Goal: Task Accomplishment & Management: Manage account settings

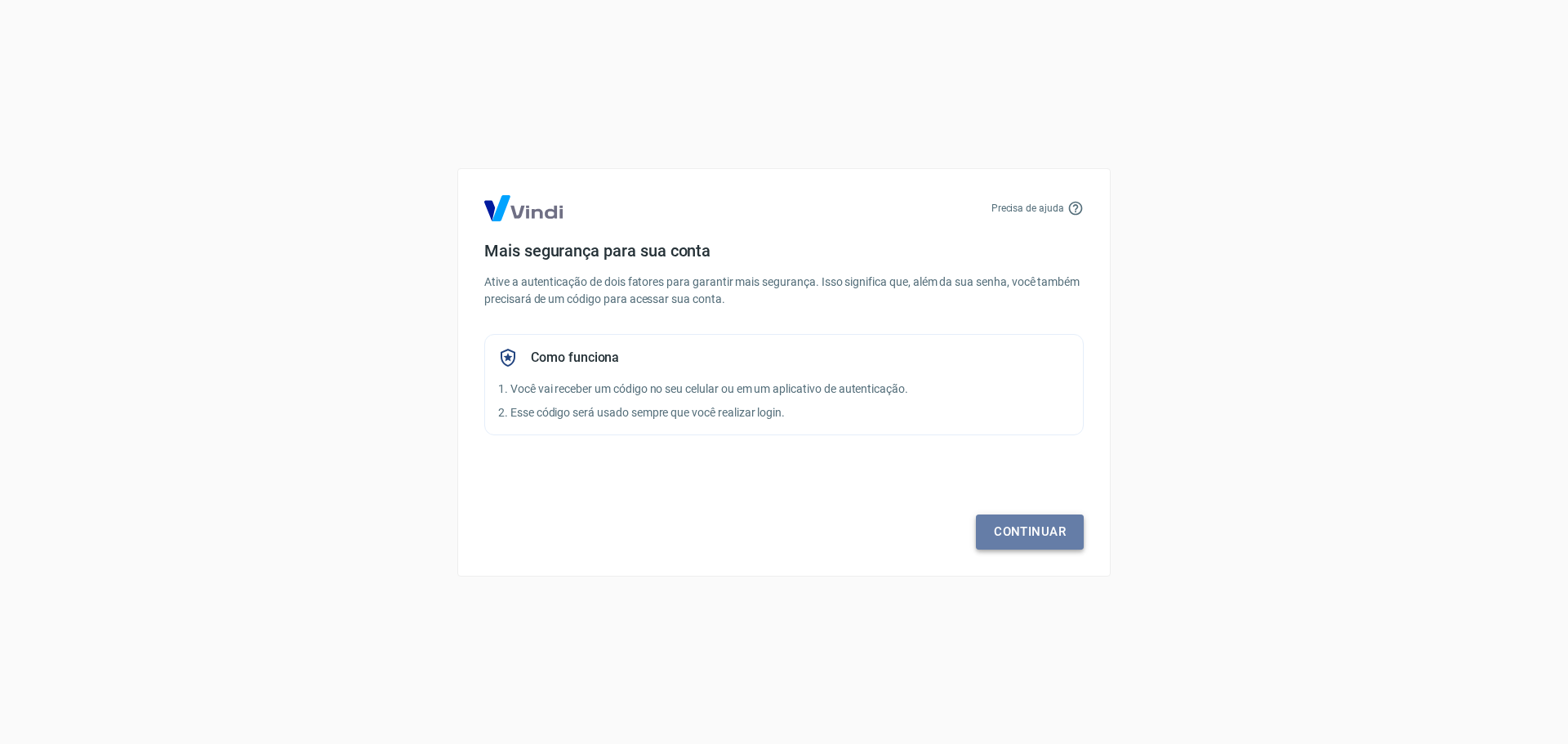
click at [1048, 531] on link "Continuar" at bounding box center [1030, 531] width 108 height 34
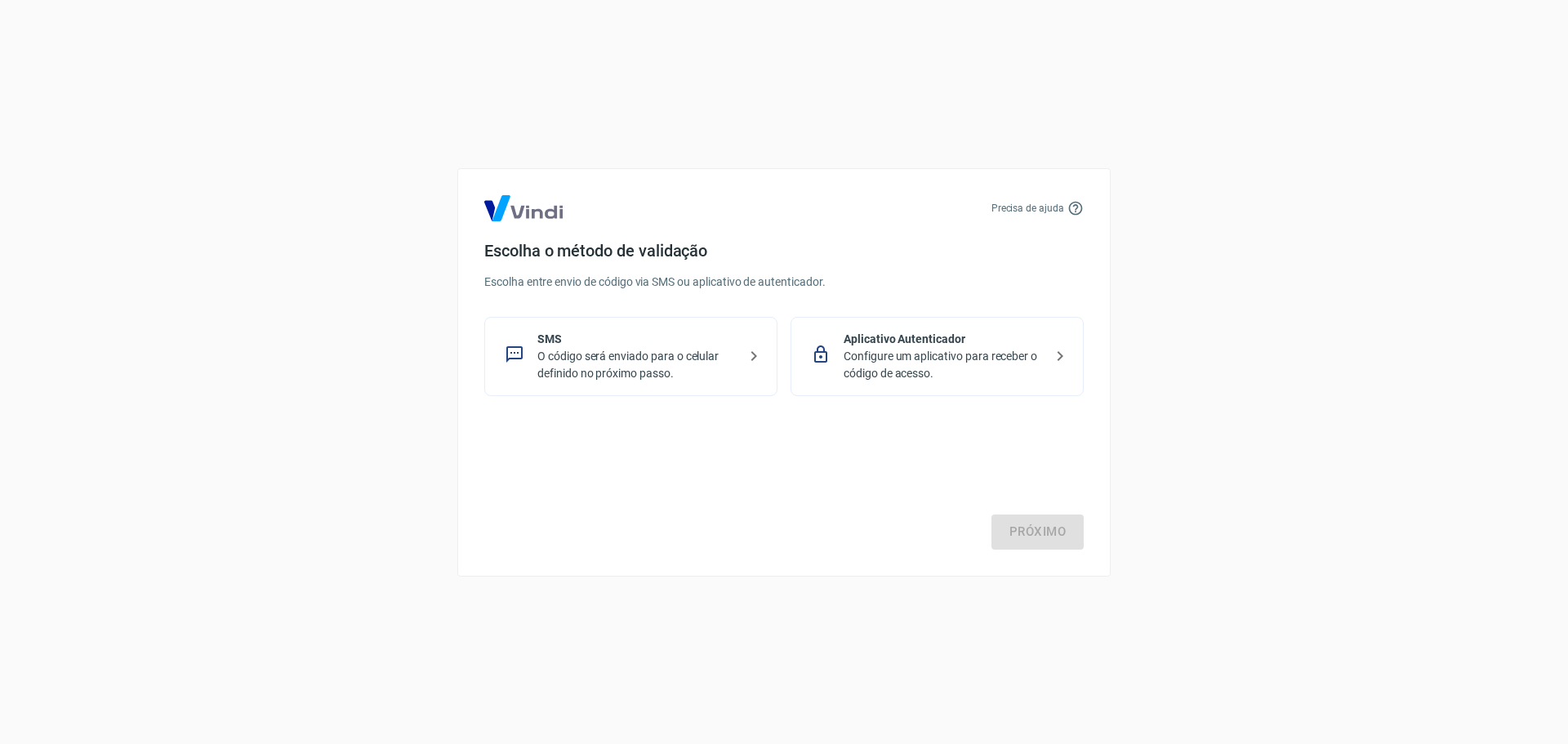
click at [919, 334] on p "Aplicativo Autenticador" at bounding box center [943, 339] width 200 height 17
click at [1026, 514] on link "Próximo" at bounding box center [1038, 531] width 93 height 34
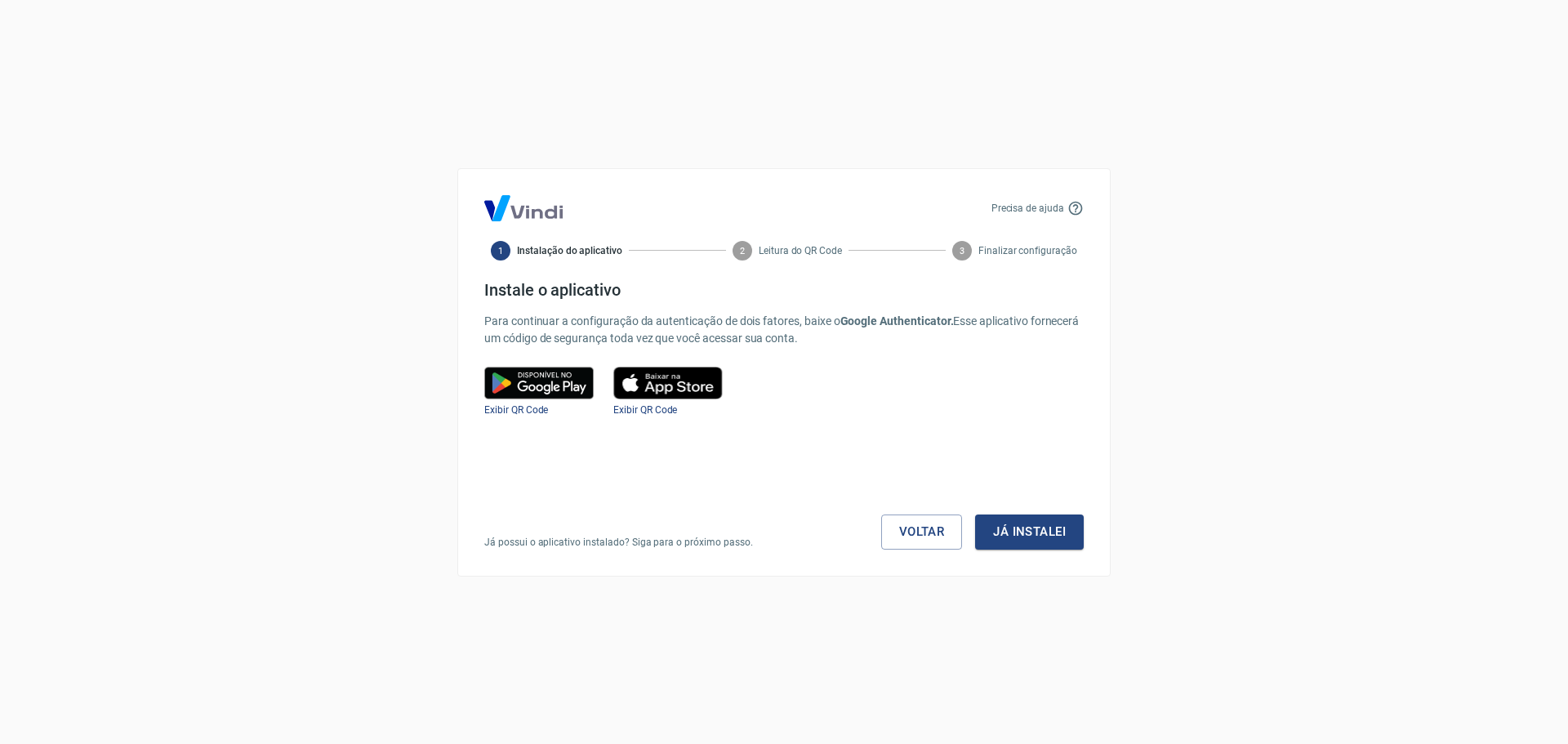
click at [670, 380] on img at bounding box center [669, 383] width 110 height 33
click at [1030, 531] on button "Já instalei" at bounding box center [1030, 531] width 109 height 34
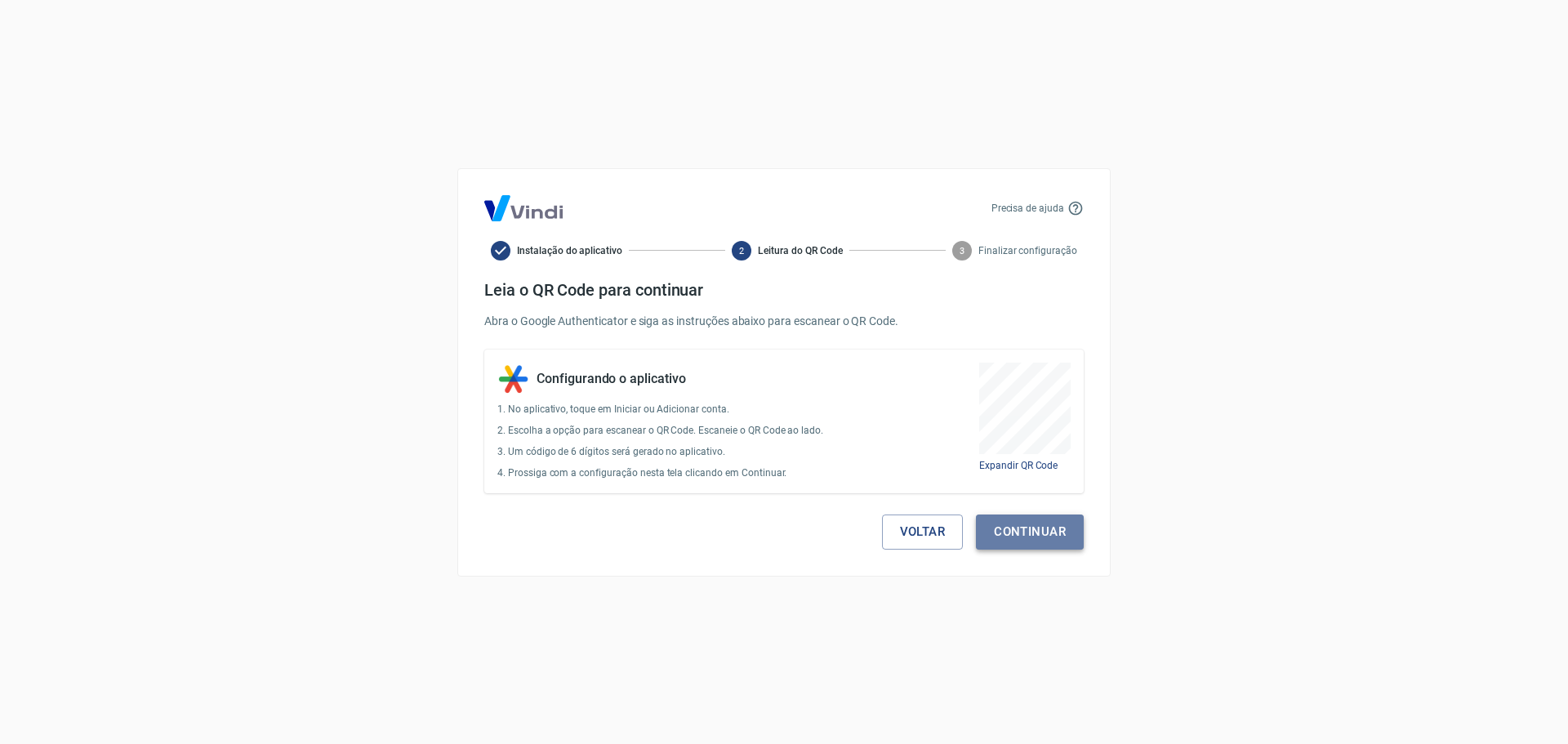
click at [1031, 529] on button "Continuar" at bounding box center [1030, 531] width 108 height 34
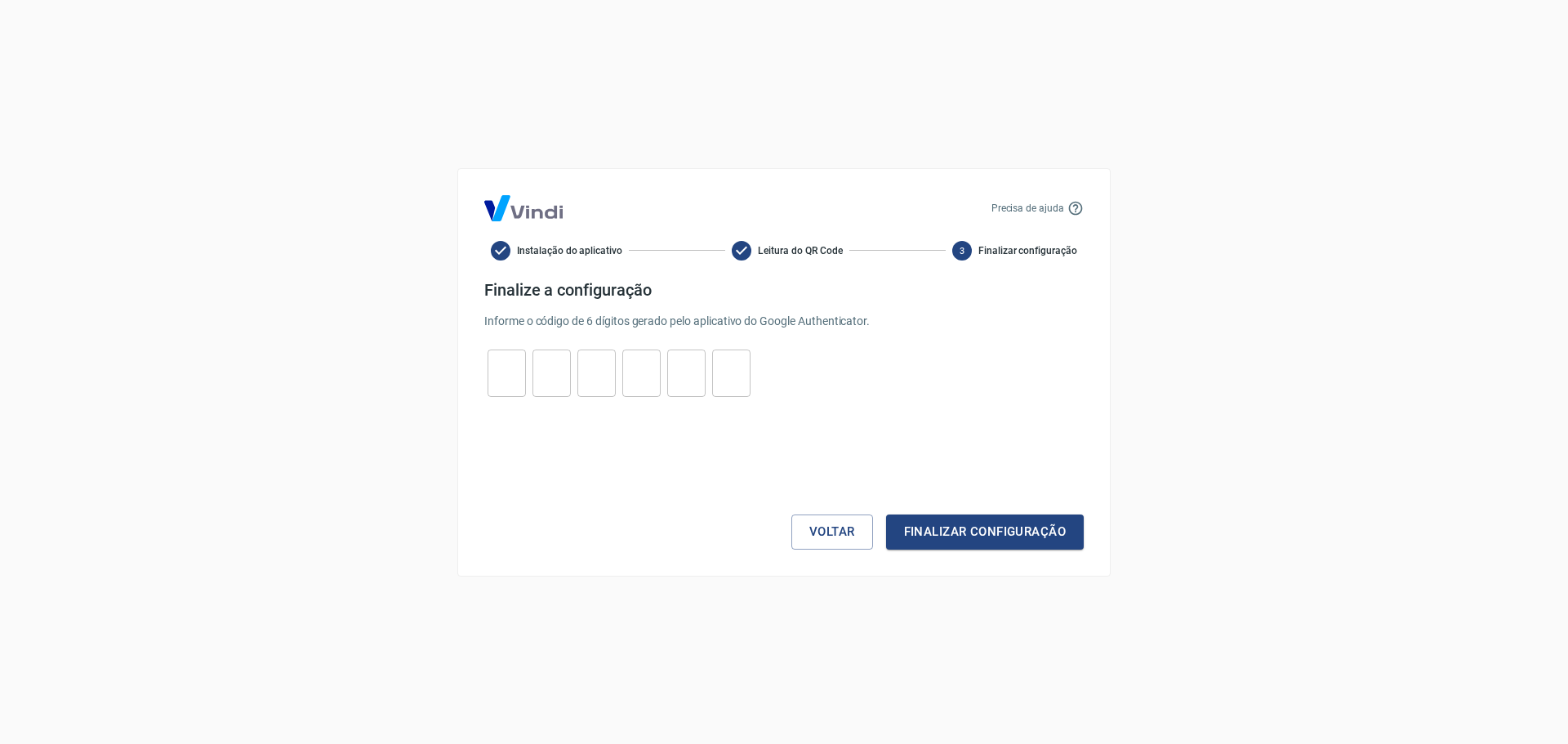
click at [537, 393] on div "​" at bounding box center [551, 373] width 39 height 47
click at [511, 387] on input "tel" at bounding box center [507, 372] width 39 height 35
type input "5"
type input "3"
type input "8"
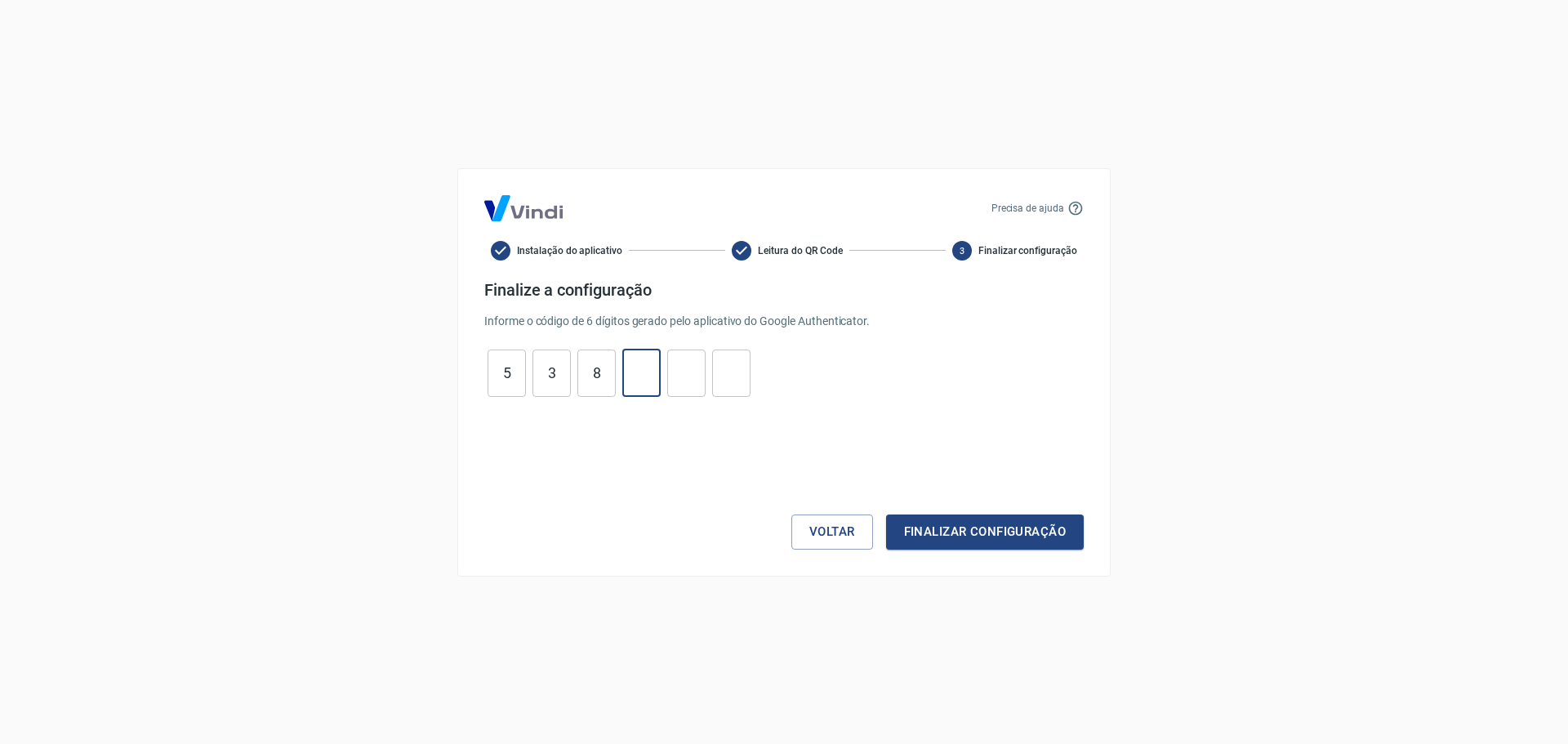
type input "2"
type input "0"
type input "1"
click at [886, 514] on button "Finalizar configuração" at bounding box center [985, 531] width 198 height 34
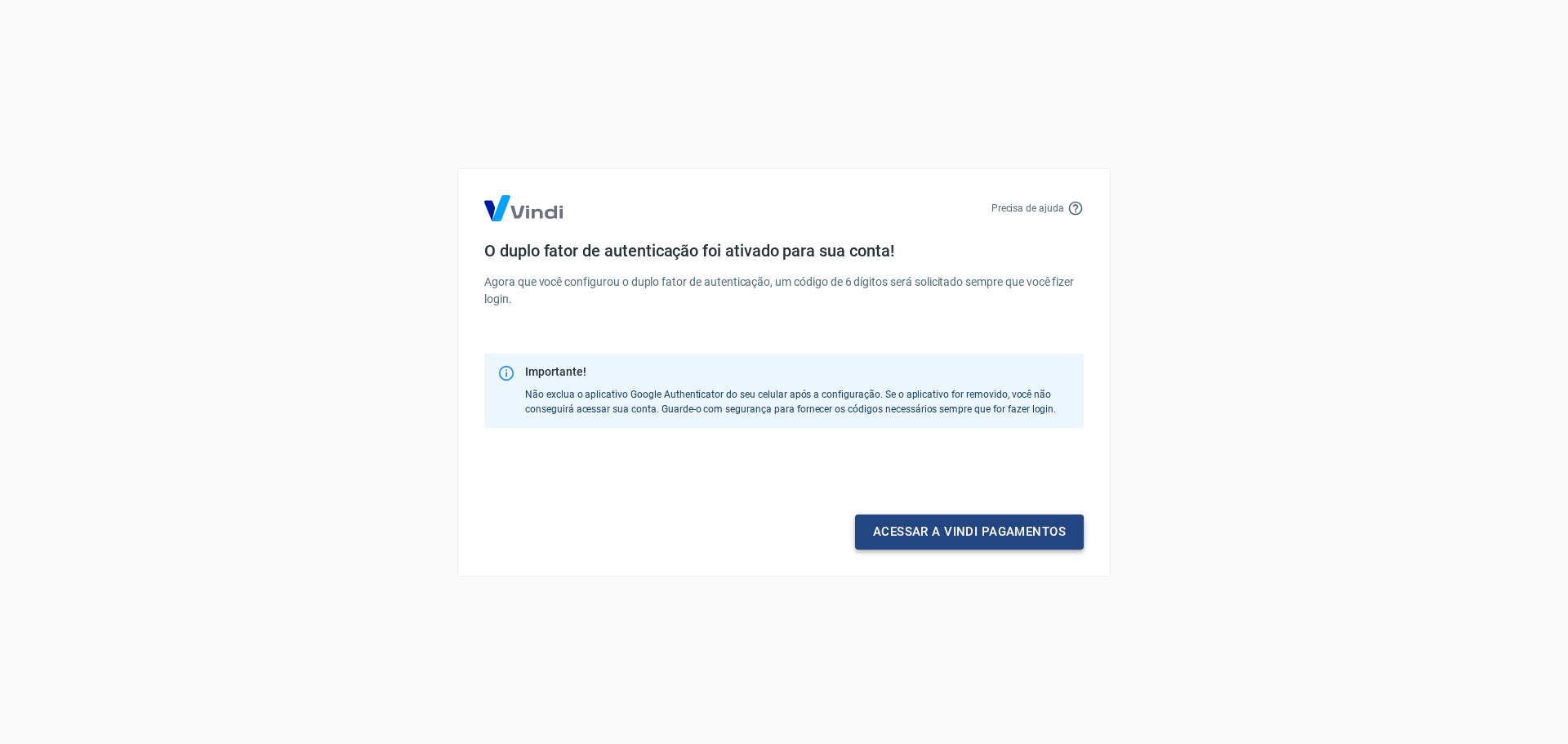
click at [952, 540] on link "Acessar a Vindi pagamentos" at bounding box center [970, 531] width 229 height 34
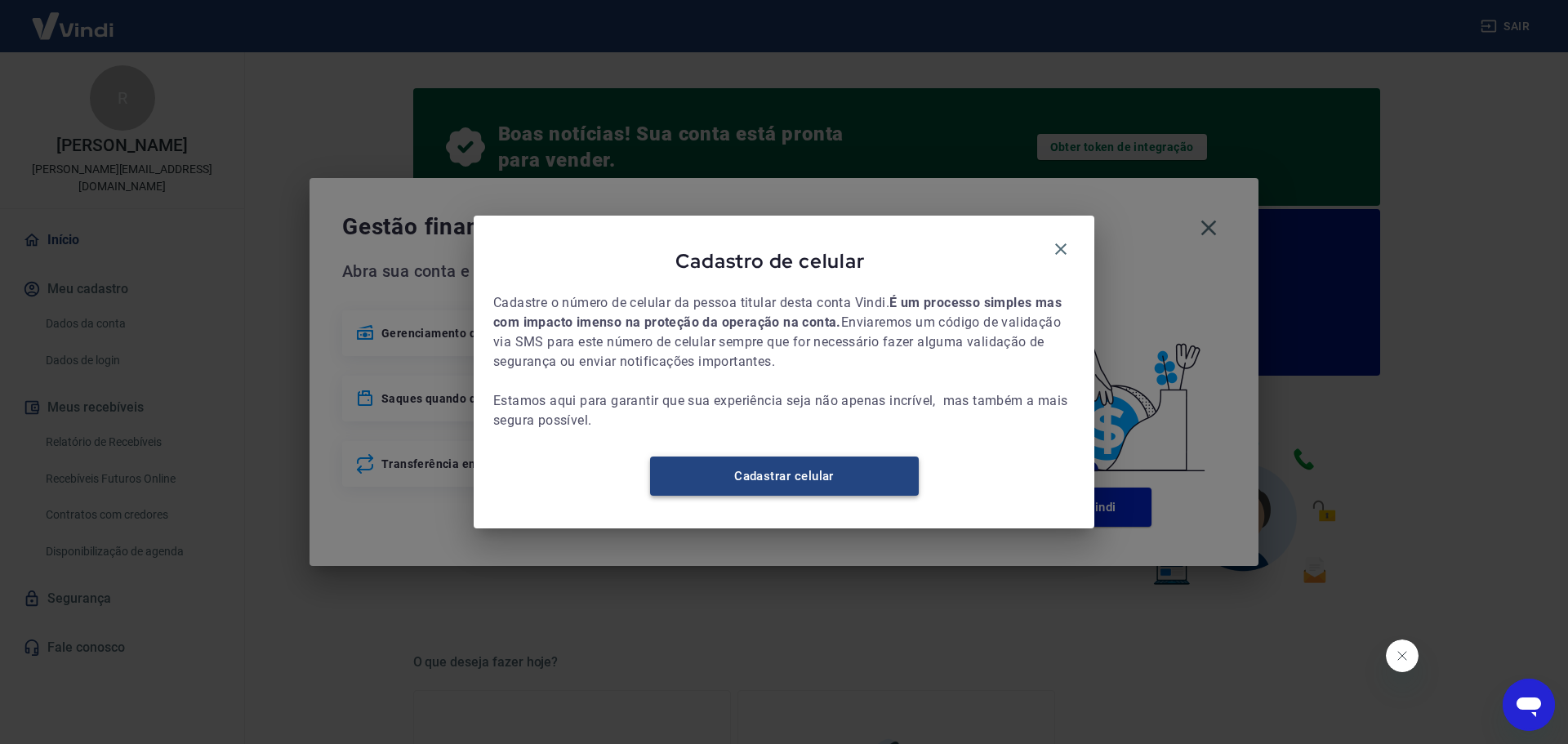
click at [826, 490] on link "Cadastrar celular" at bounding box center [784, 477] width 268 height 39
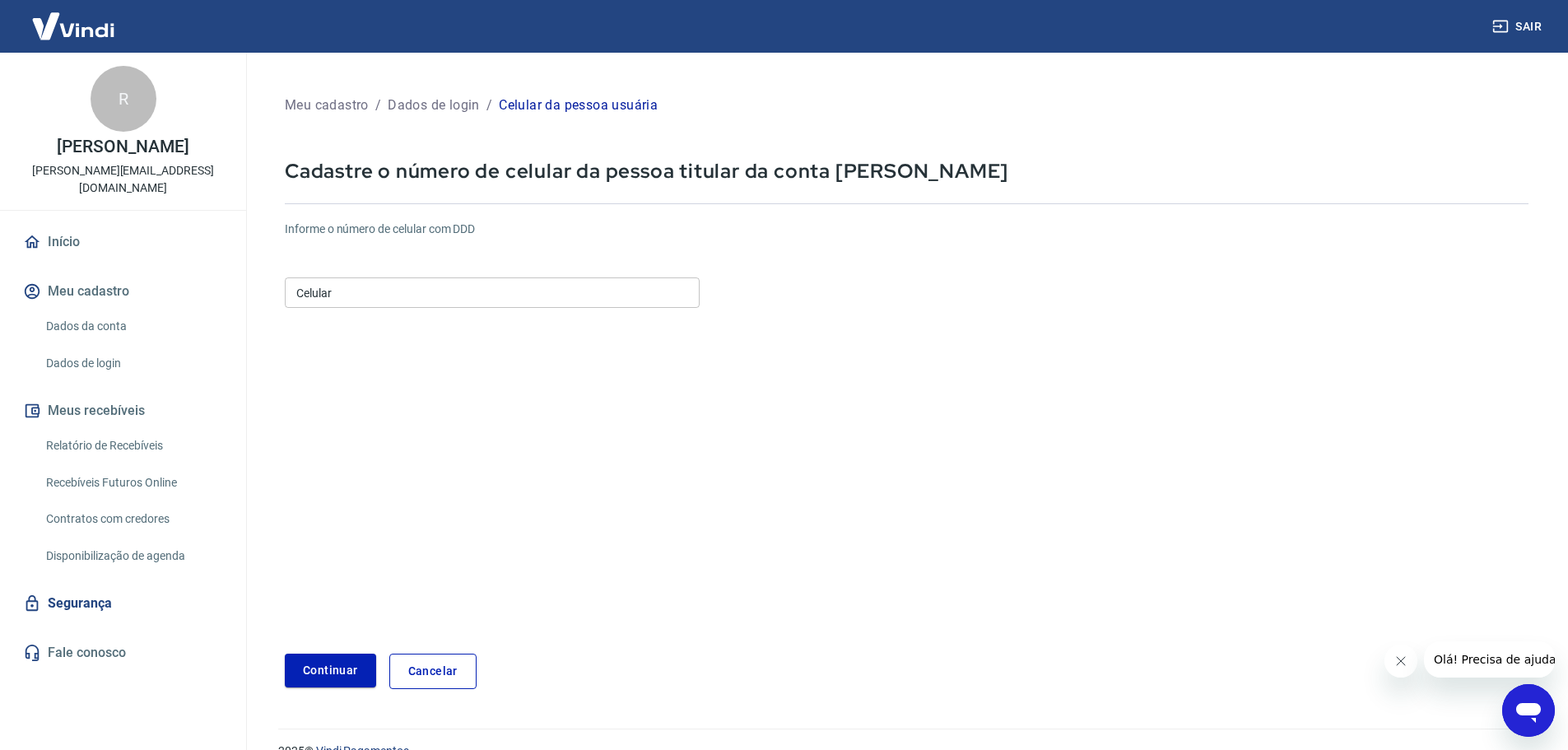
click at [409, 302] on input "Celular" at bounding box center [492, 292] width 415 height 30
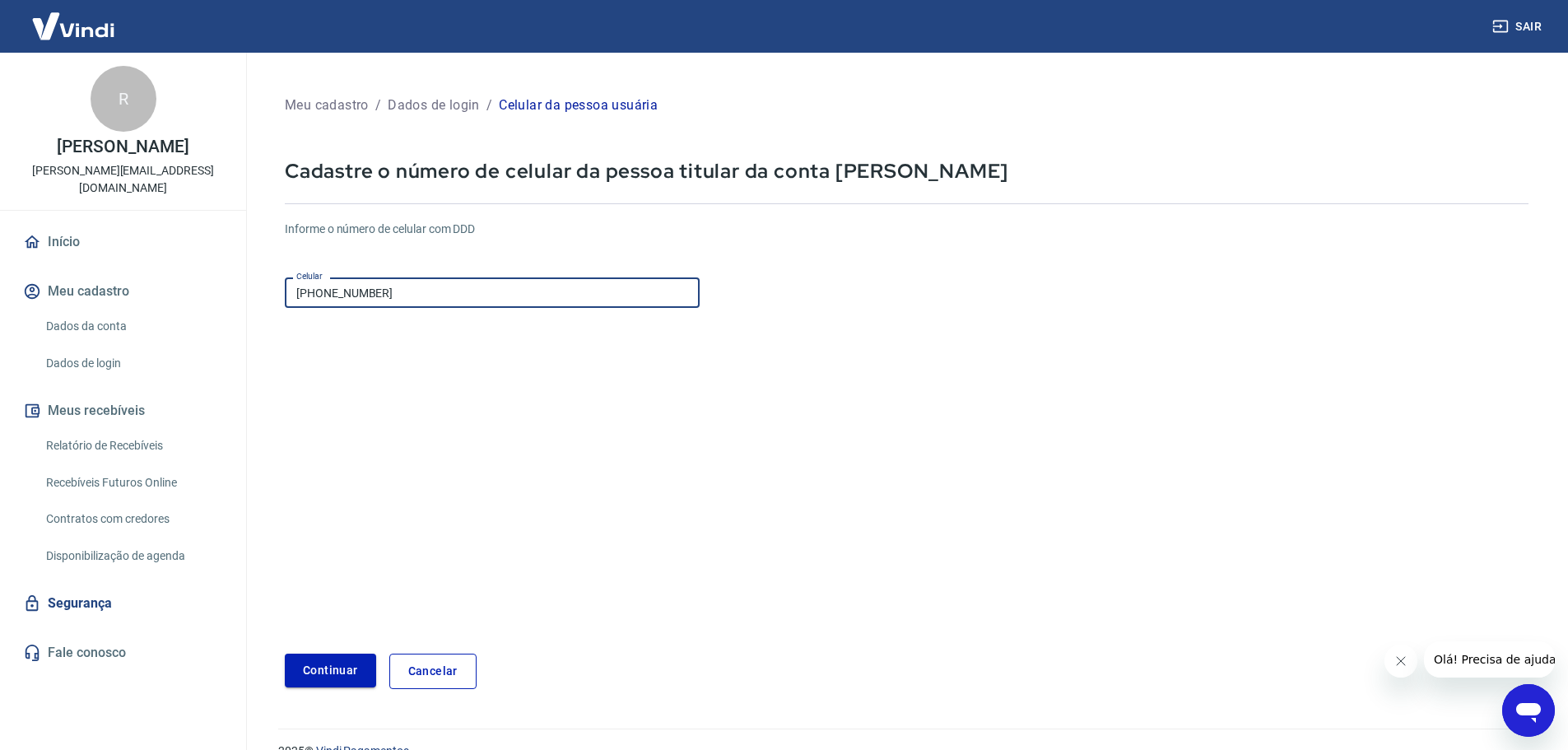
type input "(17) 99777-6290"
click at [313, 673] on button "Continuar" at bounding box center [331, 671] width 92 height 34
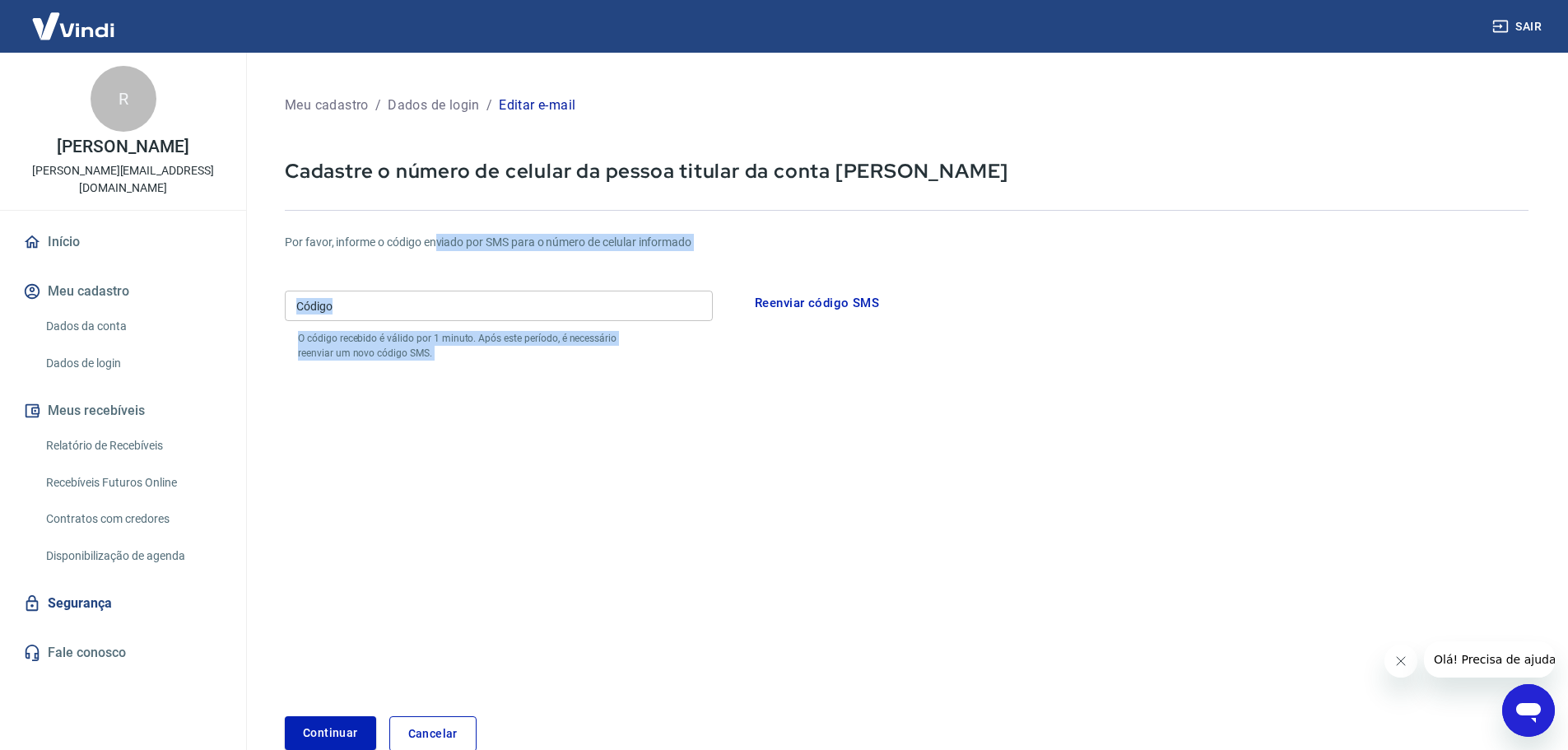
drag, startPoint x: 740, startPoint y: 317, endPoint x: 588, endPoint y: 276, distance: 157.4
click at [431, 226] on form "Por favor, informe o código enviado por SMS para o número de celular informado …" at bounding box center [907, 483] width 1244 height 537
click at [976, 360] on div "Código Código O código recebido é válido por 1 minuto. Após este período, é nec…" at bounding box center [656, 322] width 741 height 77
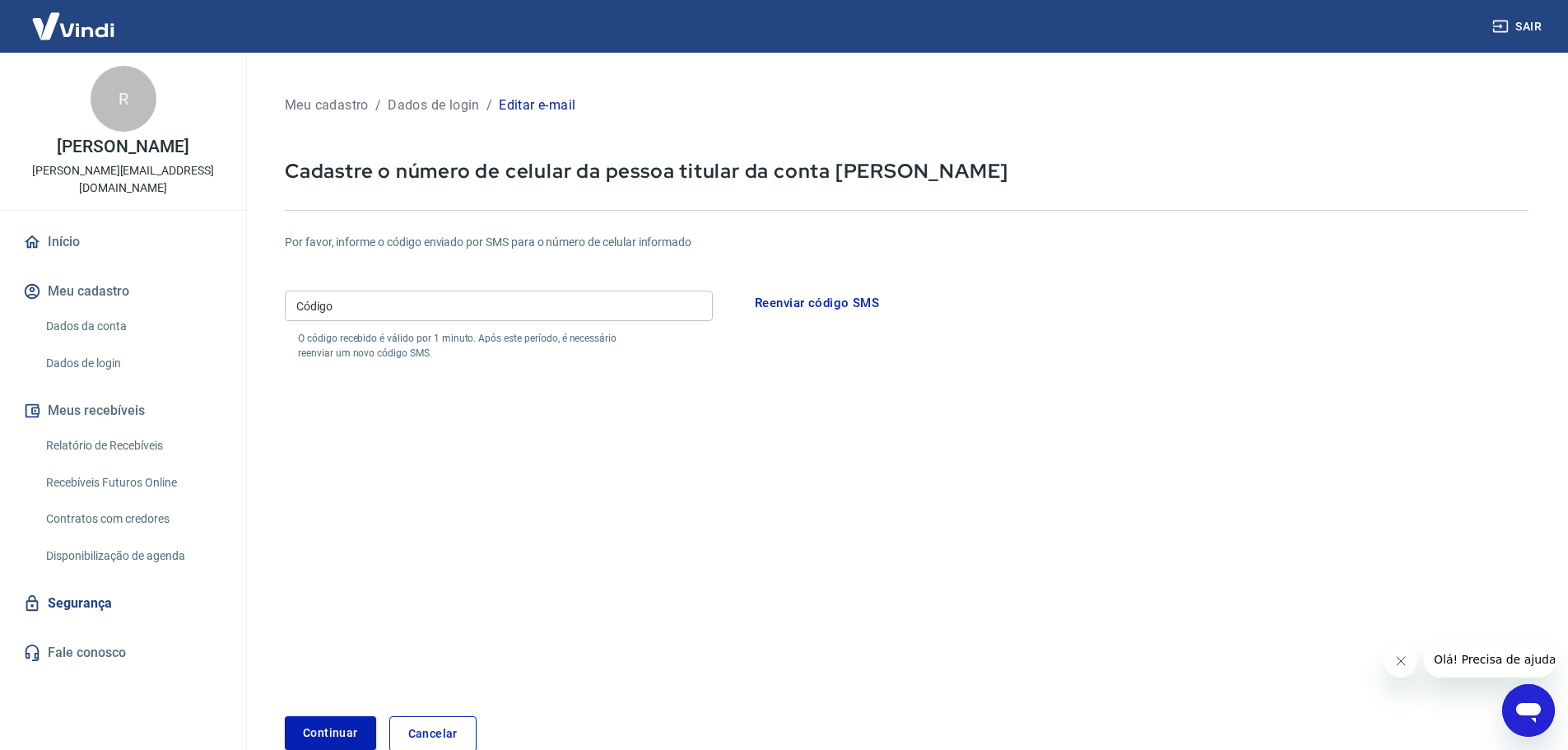
click at [584, 304] on input "Código" at bounding box center [498, 305] width 428 height 30
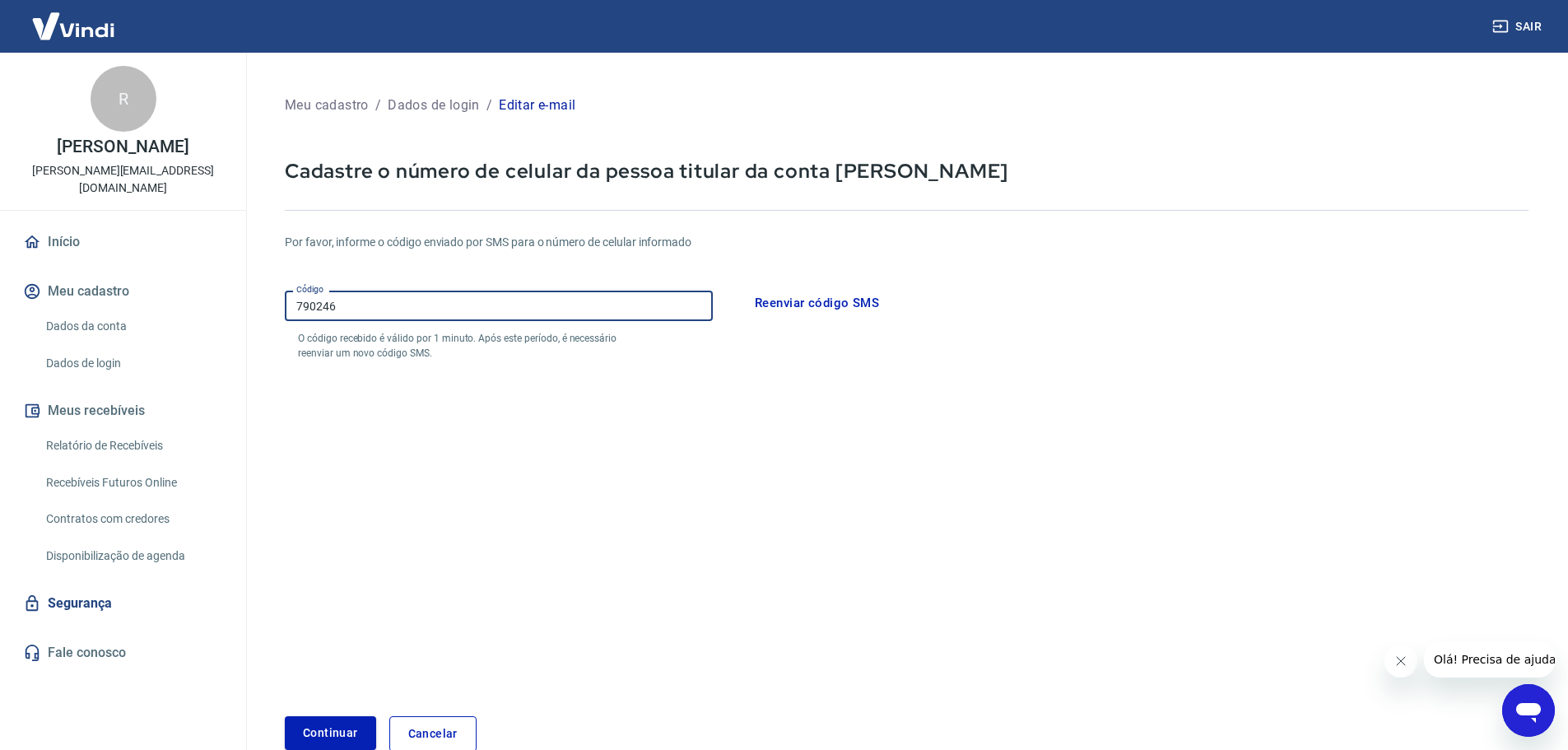
type input "790246"
click at [326, 736] on button "Continuar" at bounding box center [331, 733] width 92 height 34
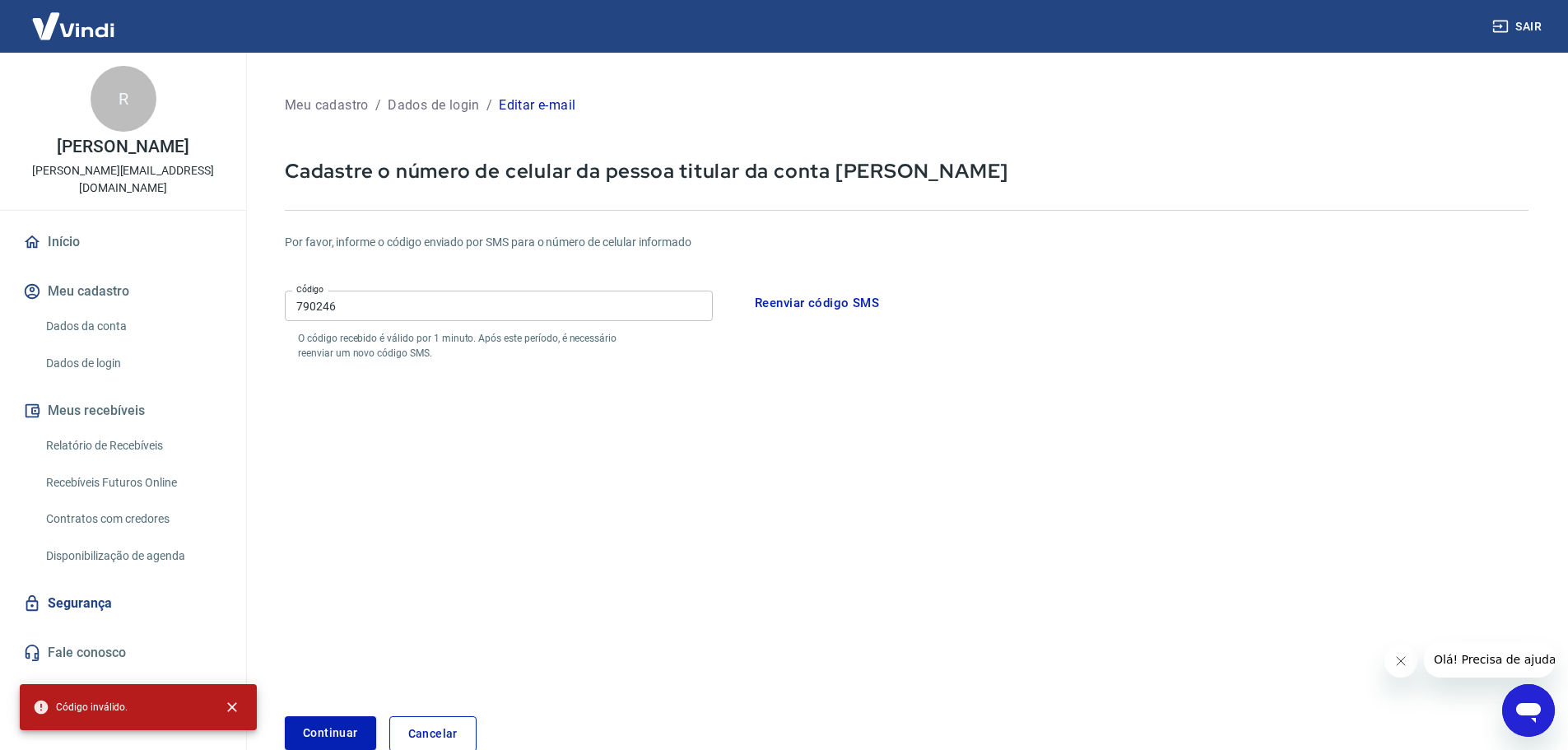
click at [807, 303] on button "Reenviar código SMS" at bounding box center [816, 303] width 143 height 35
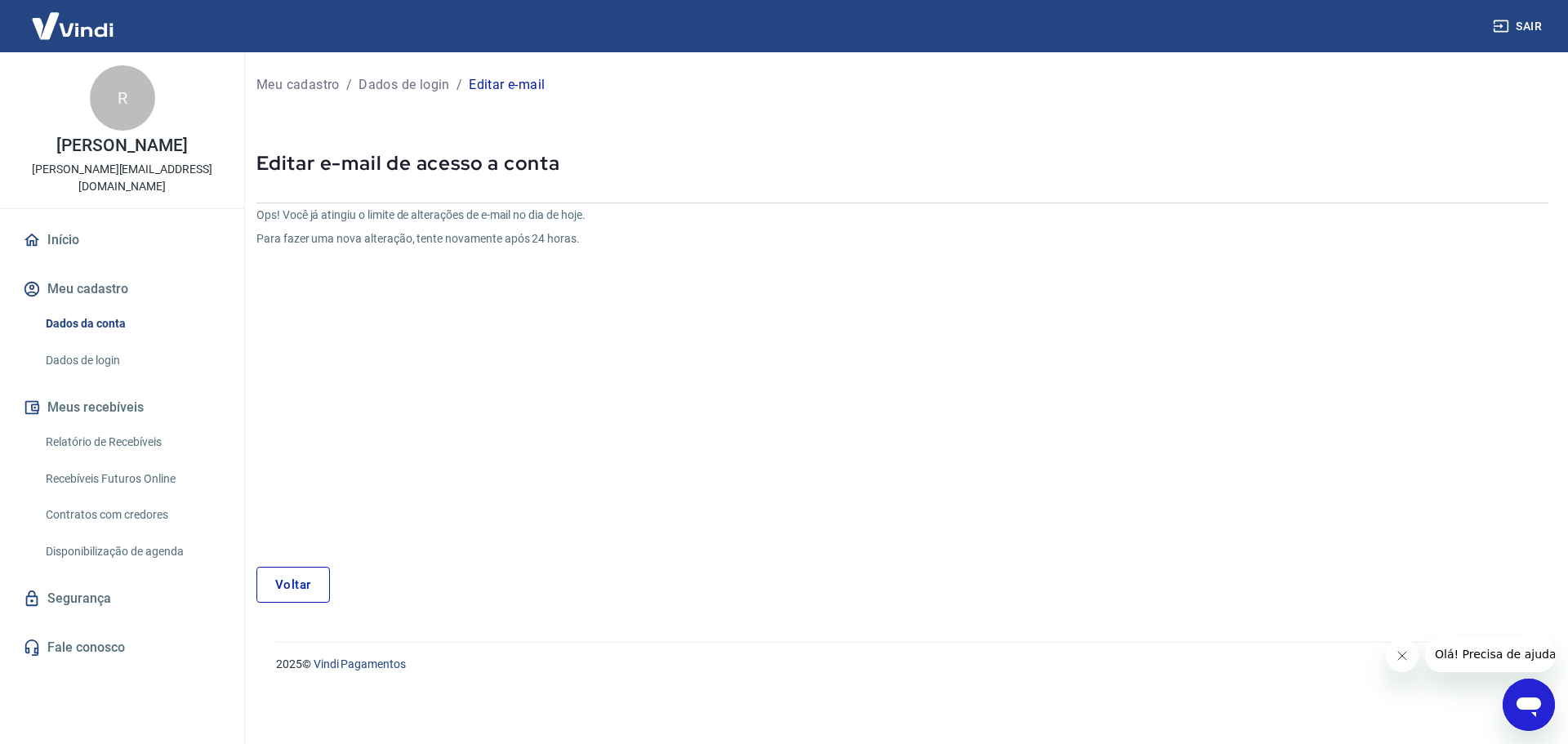
click at [294, 580] on link "Voltar" at bounding box center [293, 585] width 74 height 36
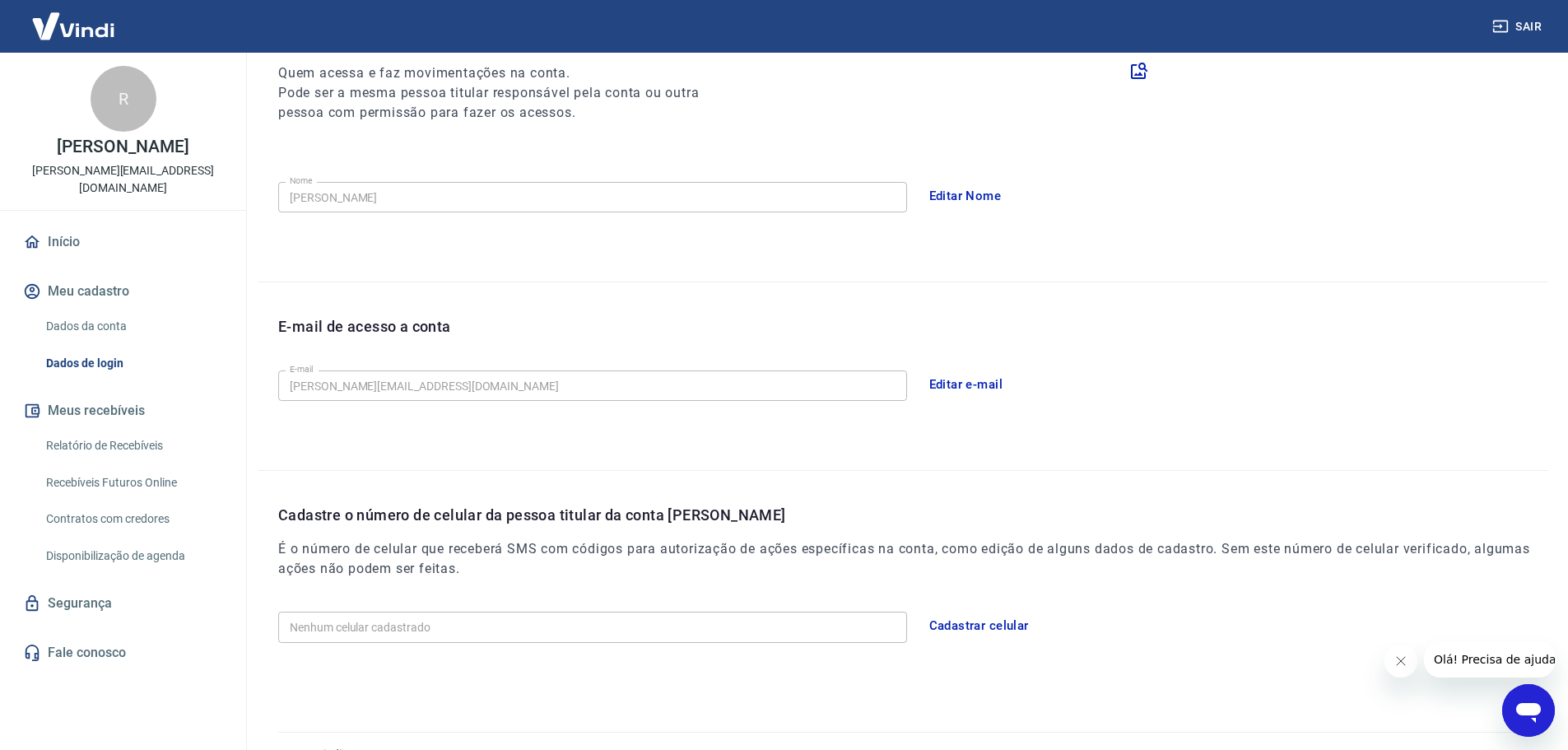
scroll to position [249, 0]
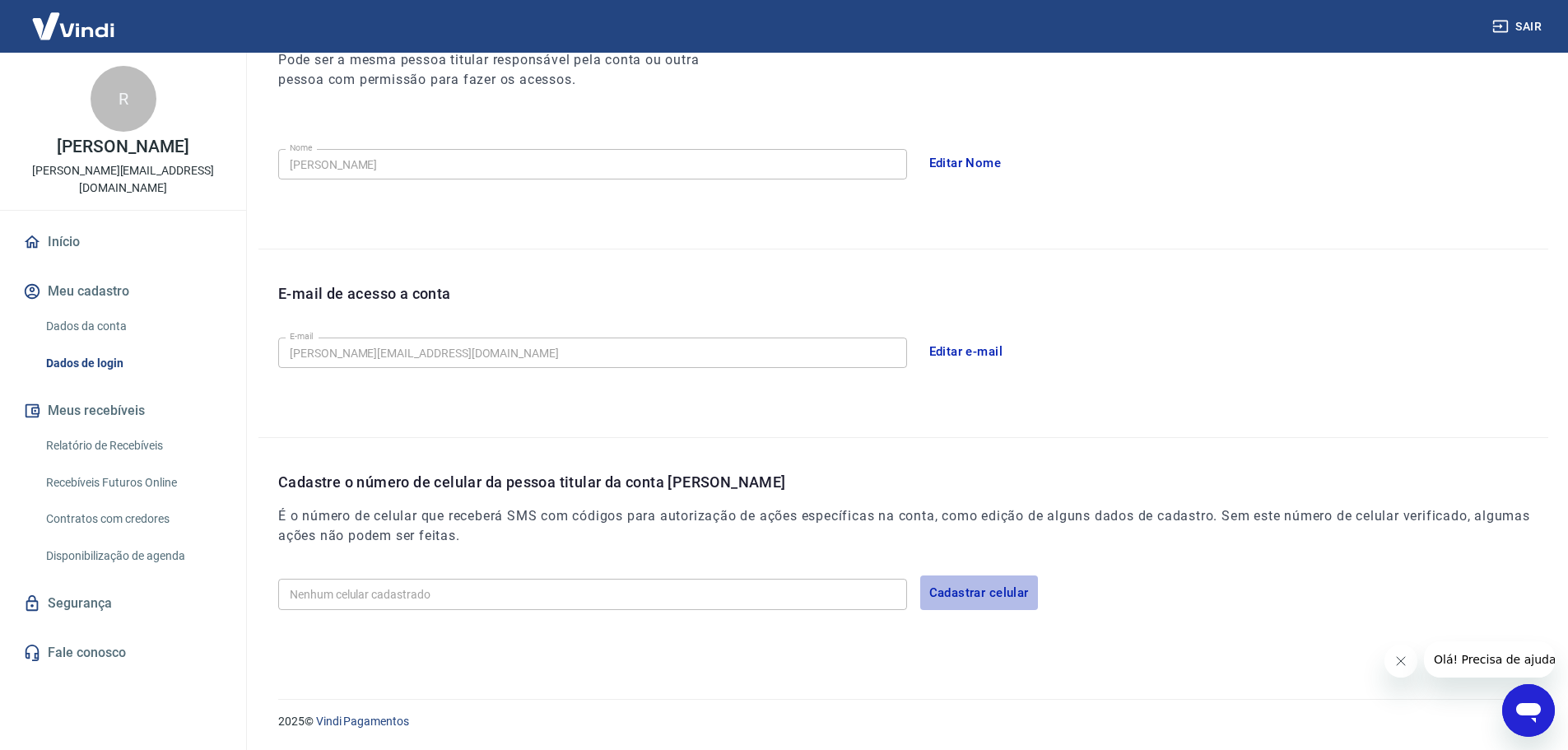
click at [953, 581] on button "Cadastrar celular" at bounding box center [979, 593] width 117 height 35
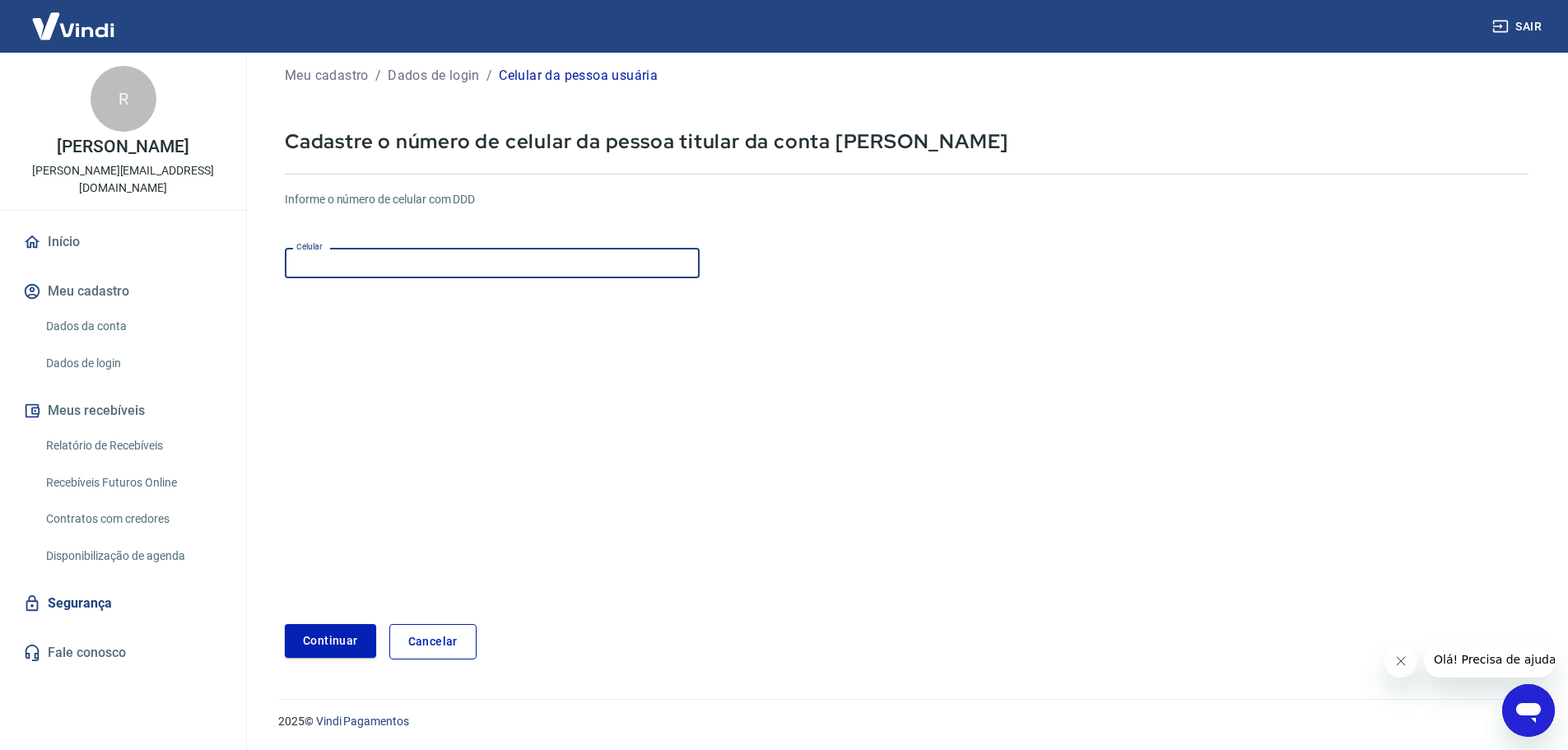
click at [443, 257] on input "Celular" at bounding box center [492, 263] width 415 height 30
type input "(17) 99777-6290"
click at [321, 646] on button "Continuar" at bounding box center [331, 640] width 92 height 34
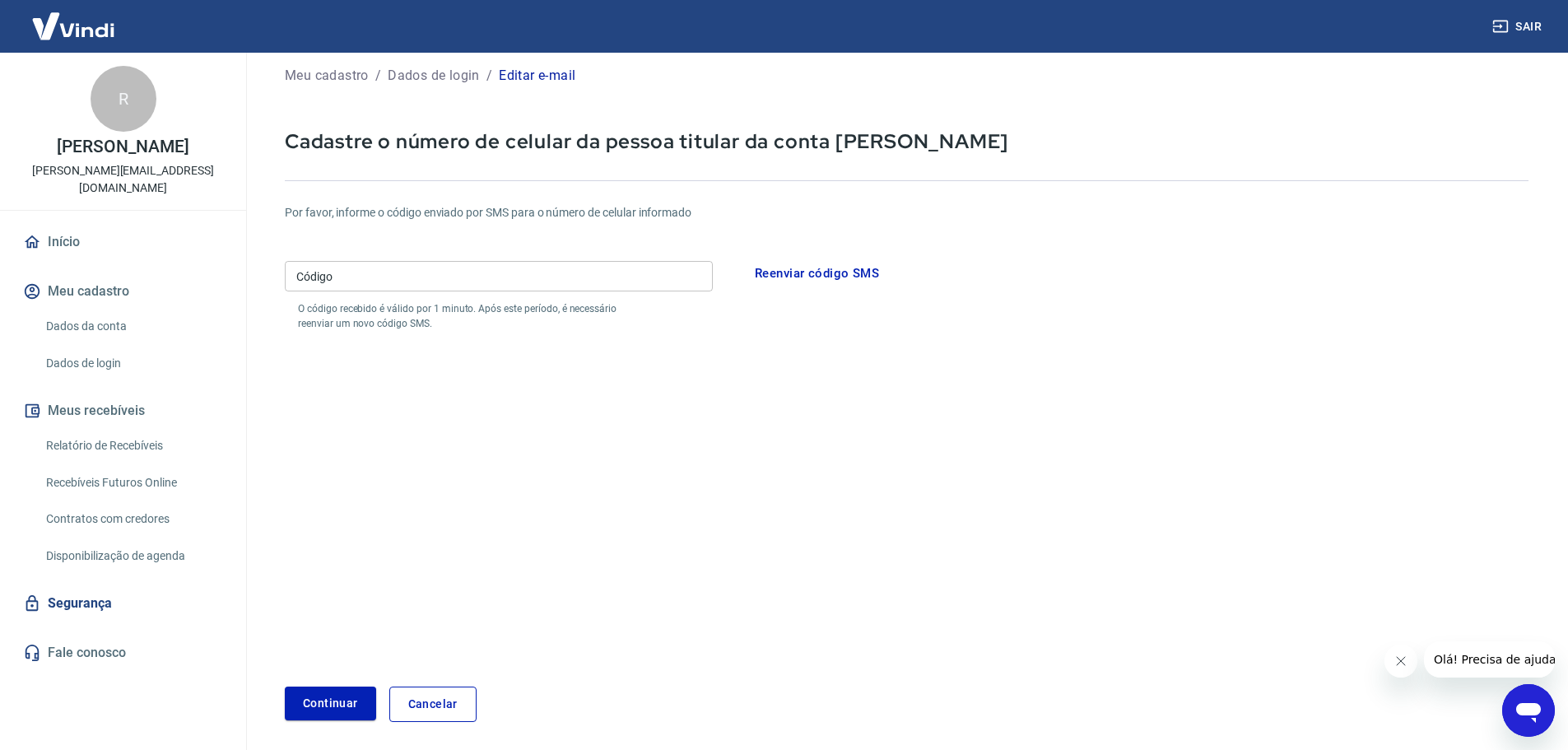
click at [422, 285] on input "Código" at bounding box center [498, 276] width 428 height 30
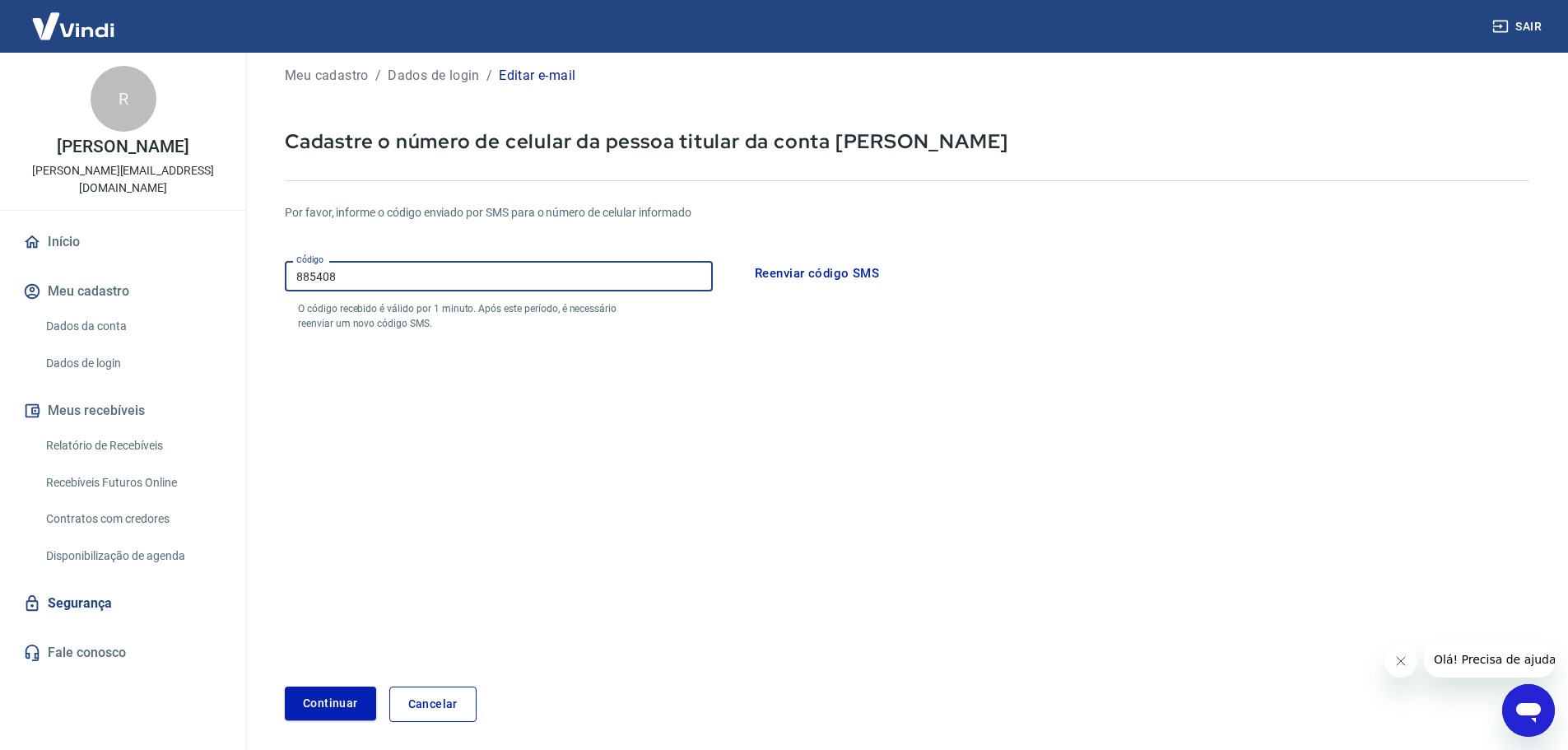
type input "885408"
click at [351, 685] on form "Por favor, informe o código enviado por SMS para o número de celular informado …" at bounding box center [907, 453] width 1244 height 537
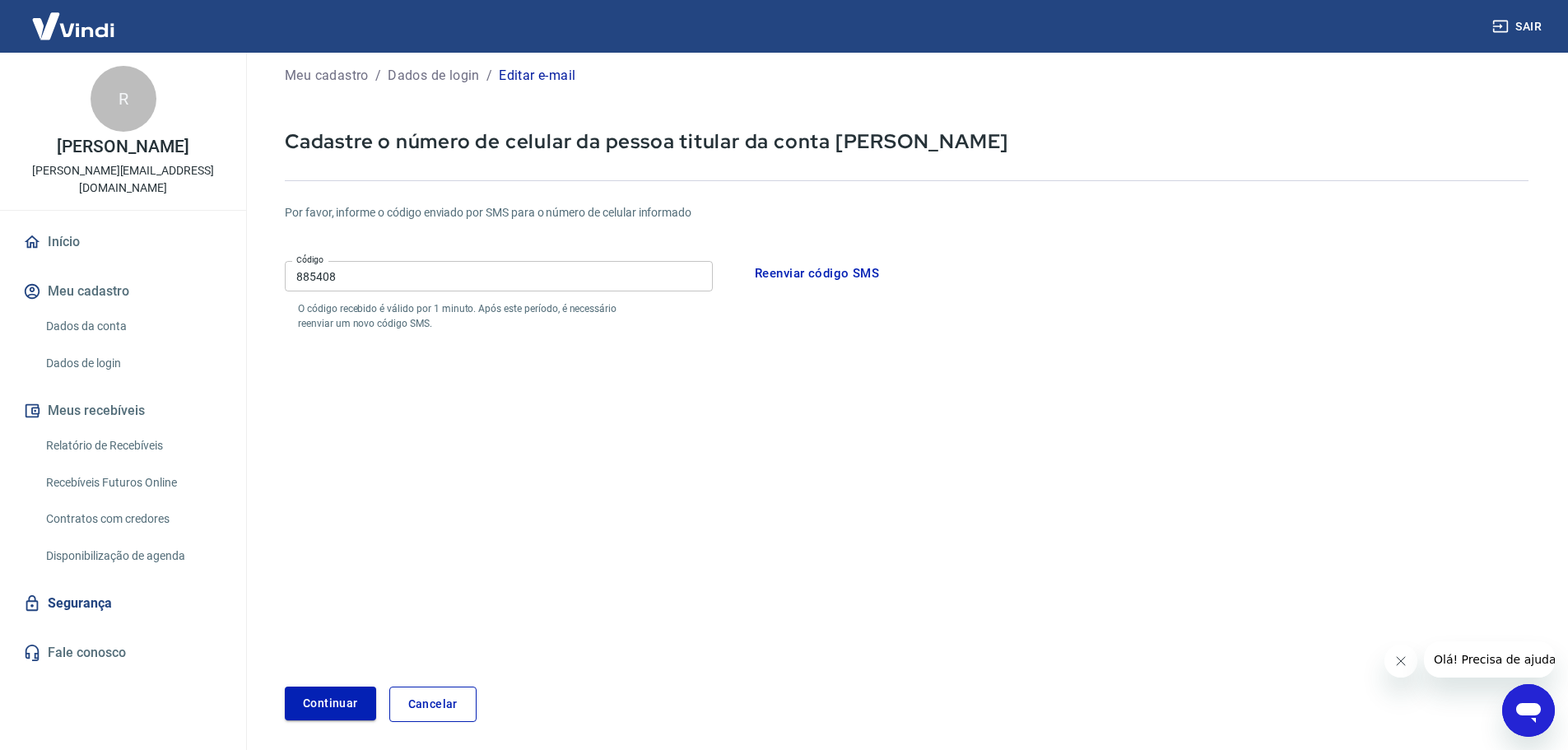
click at [340, 694] on button "Continuar" at bounding box center [331, 703] width 92 height 34
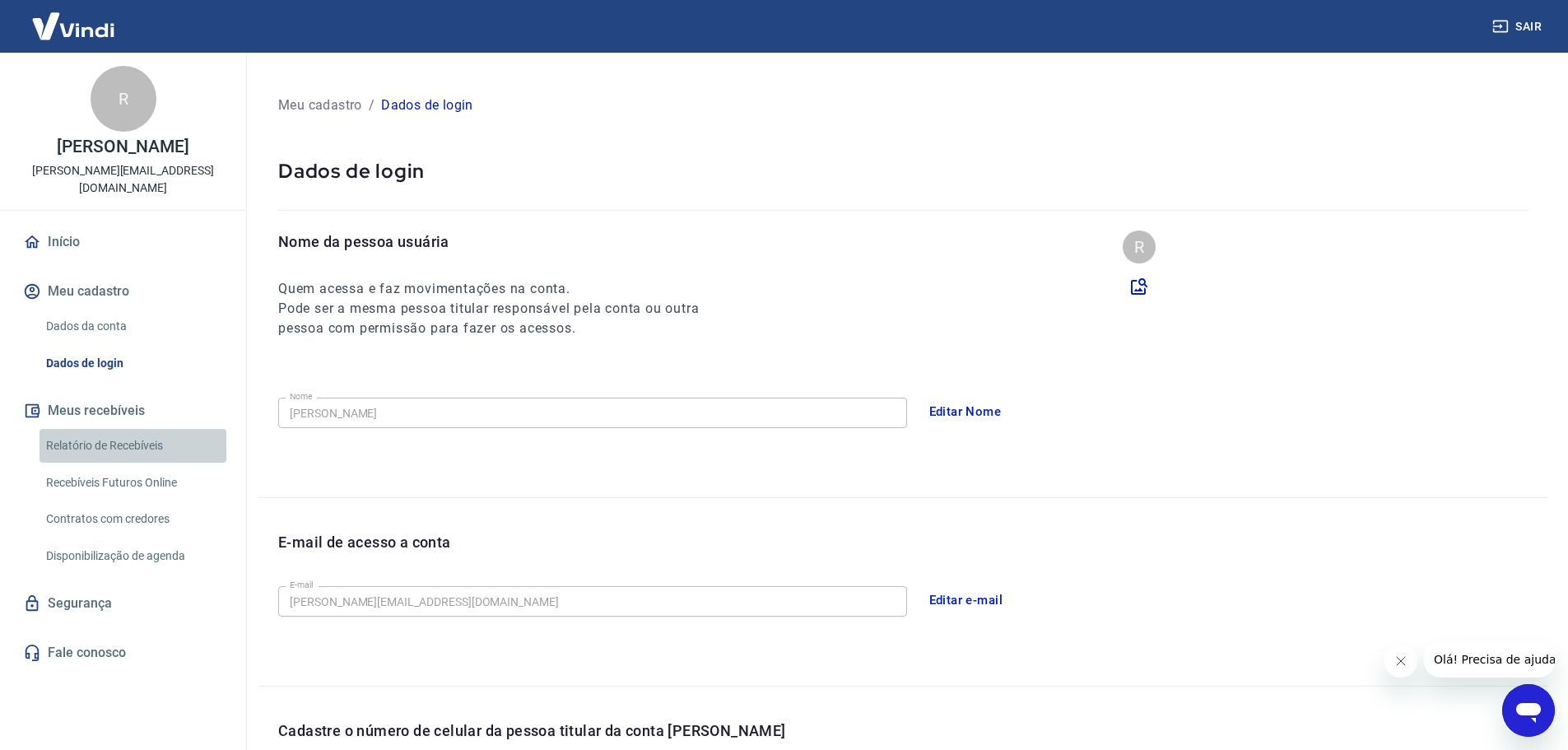
click at [139, 429] on link "Relatório de Recebíveis" at bounding box center [133, 445] width 187 height 34
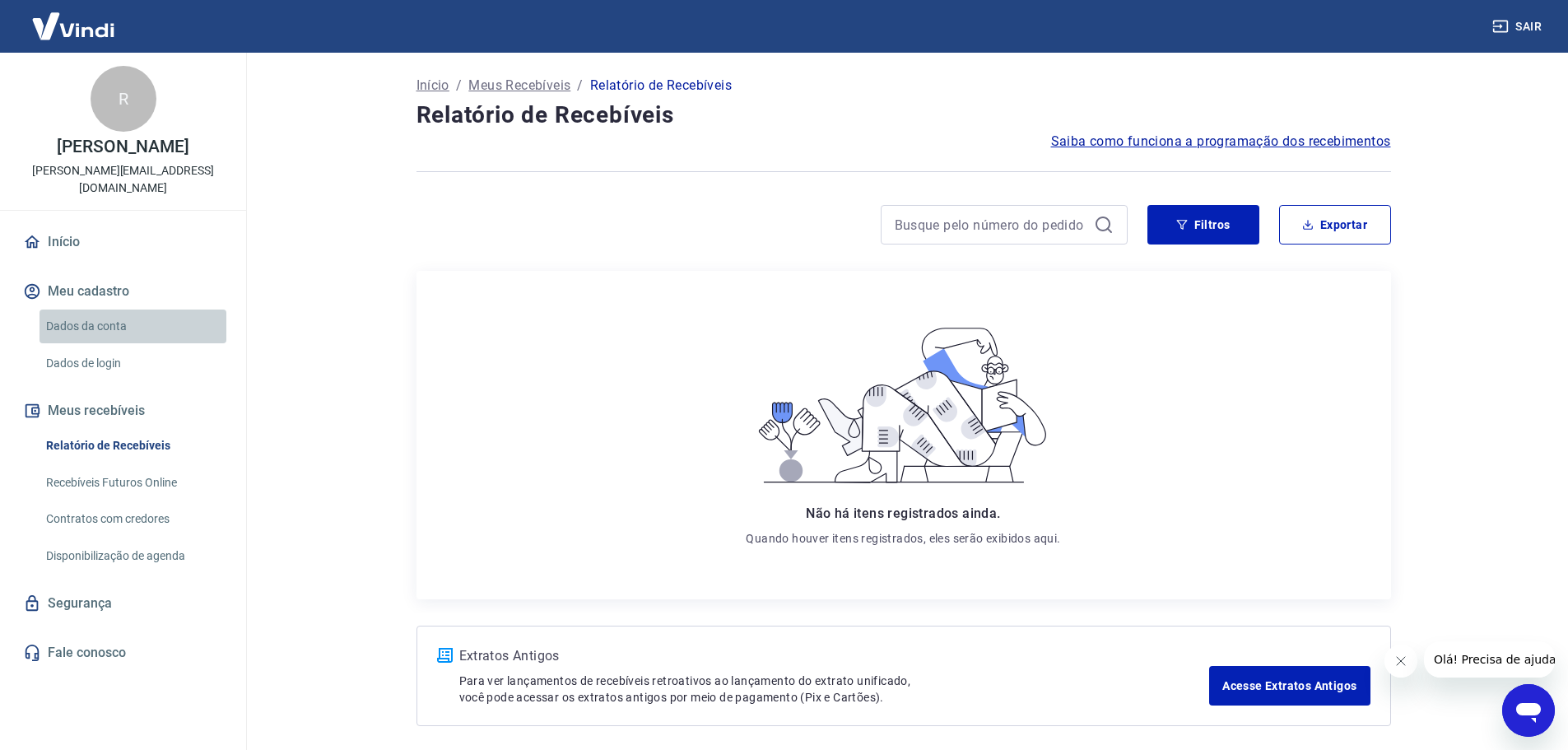
click at [103, 309] on link "Dados da conta" at bounding box center [133, 326] width 187 height 34
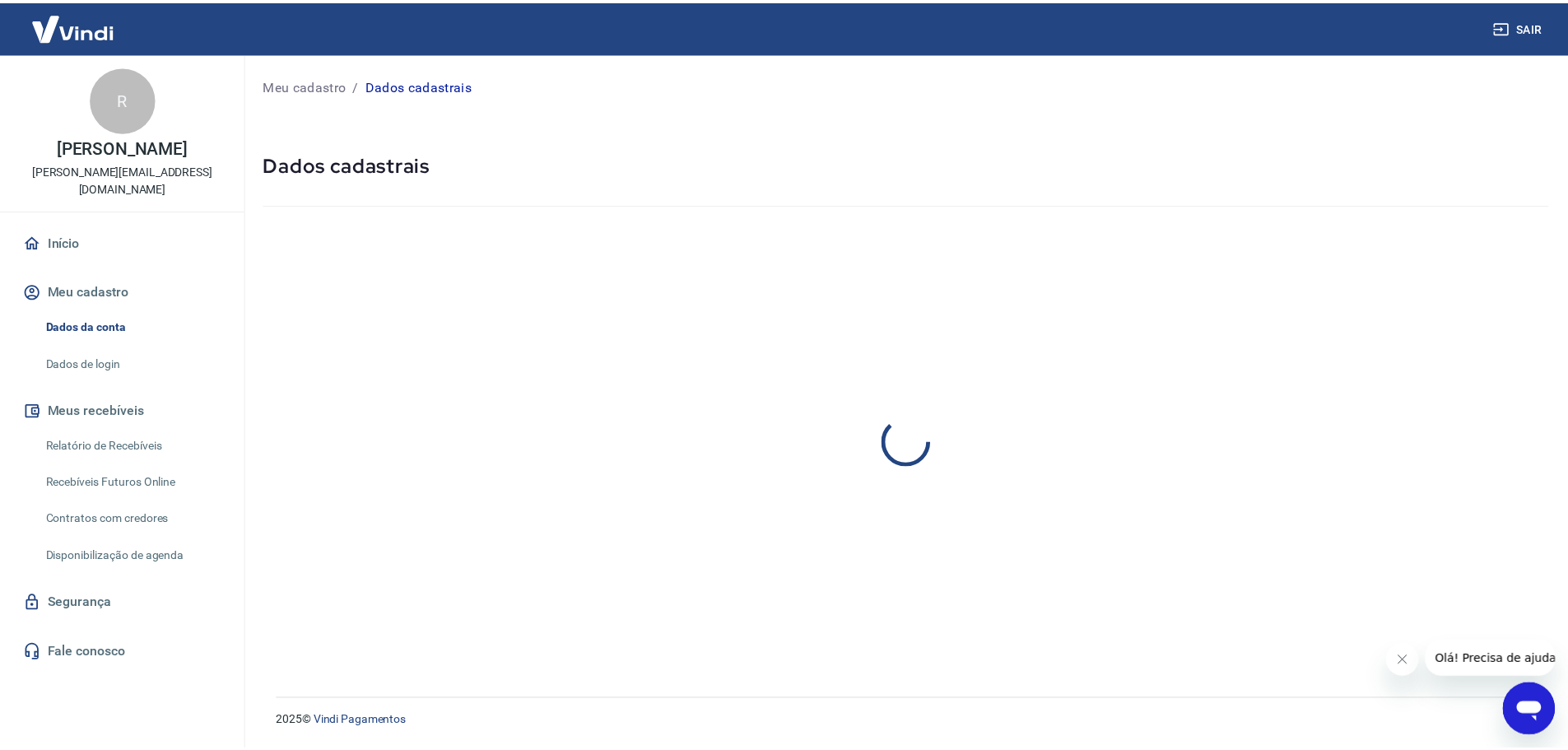
select select "SP"
select select "business"
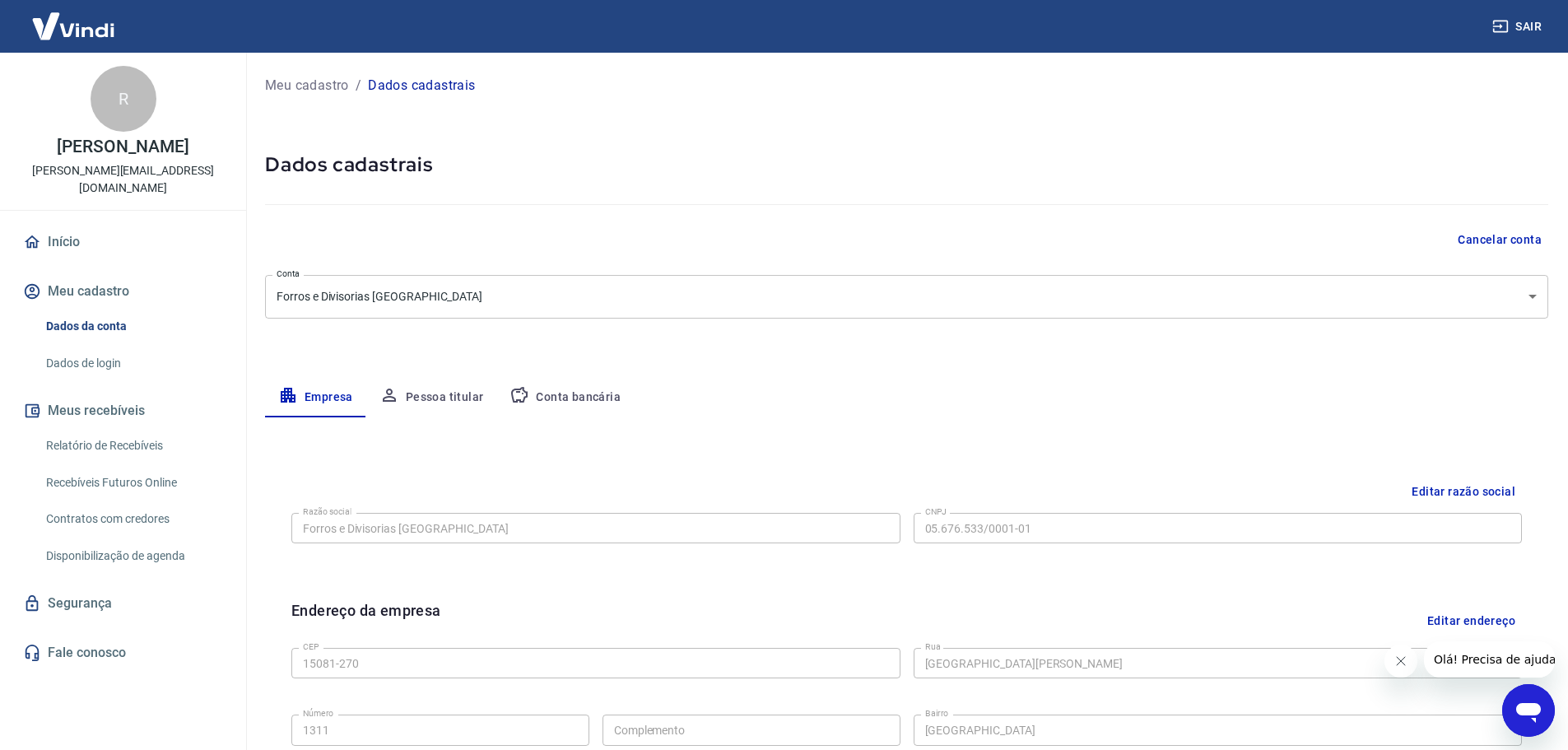
click at [854, 399] on div "Empresa Pessoa titular Conta bancária" at bounding box center [906, 397] width 1283 height 40
click at [454, 400] on button "Pessoa titular" at bounding box center [431, 397] width 130 height 40
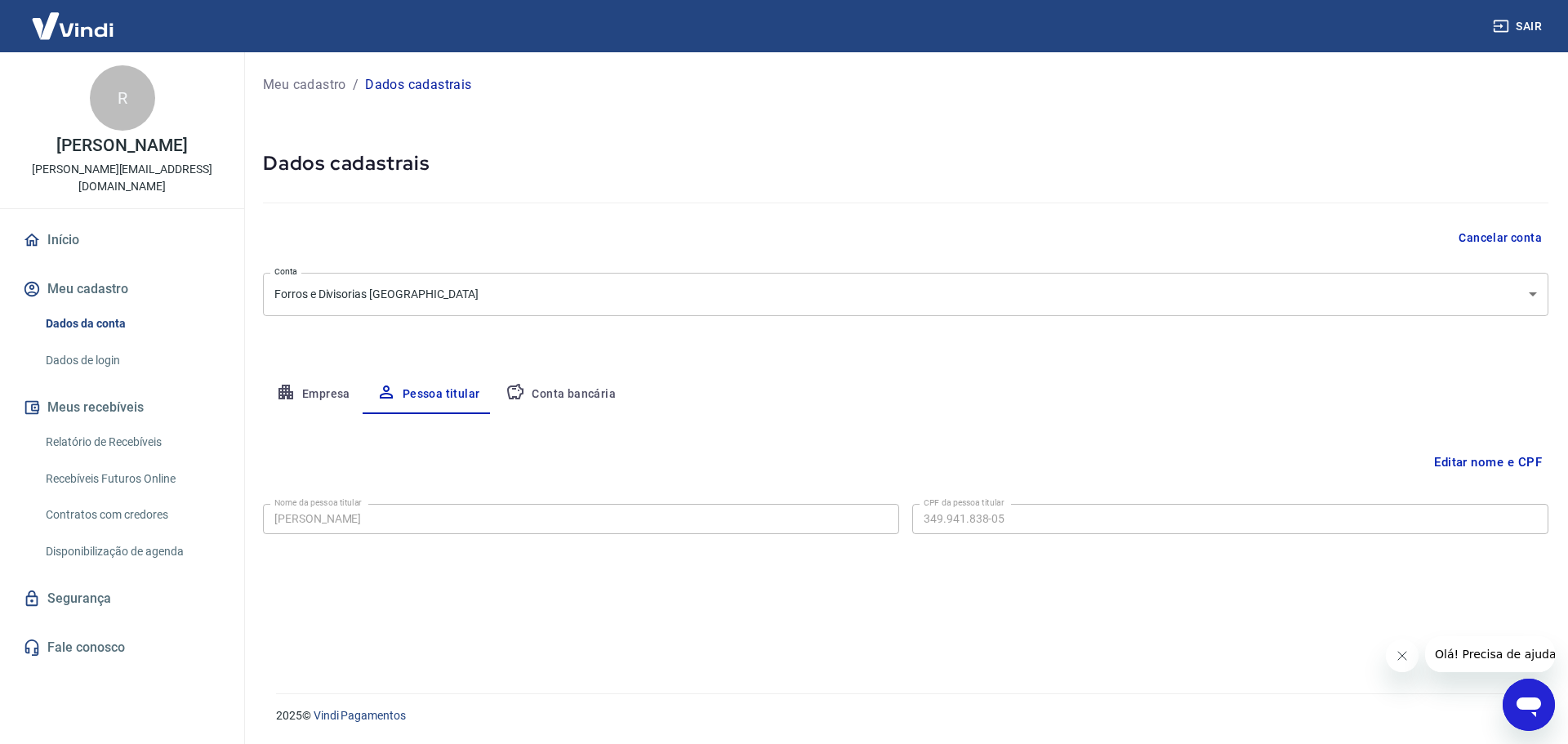
click at [603, 399] on button "Conta bancária" at bounding box center [561, 394] width 136 height 39
select select "1"
click at [1283, 614] on div "Banco 756 - BANCO COOPERATIVO DO BRASIL S.A. - BANCOOB Banco Tipo de conta Cont…" at bounding box center [906, 557] width 1286 height 120
click at [57, 344] on link "Dados de login" at bounding box center [132, 360] width 185 height 33
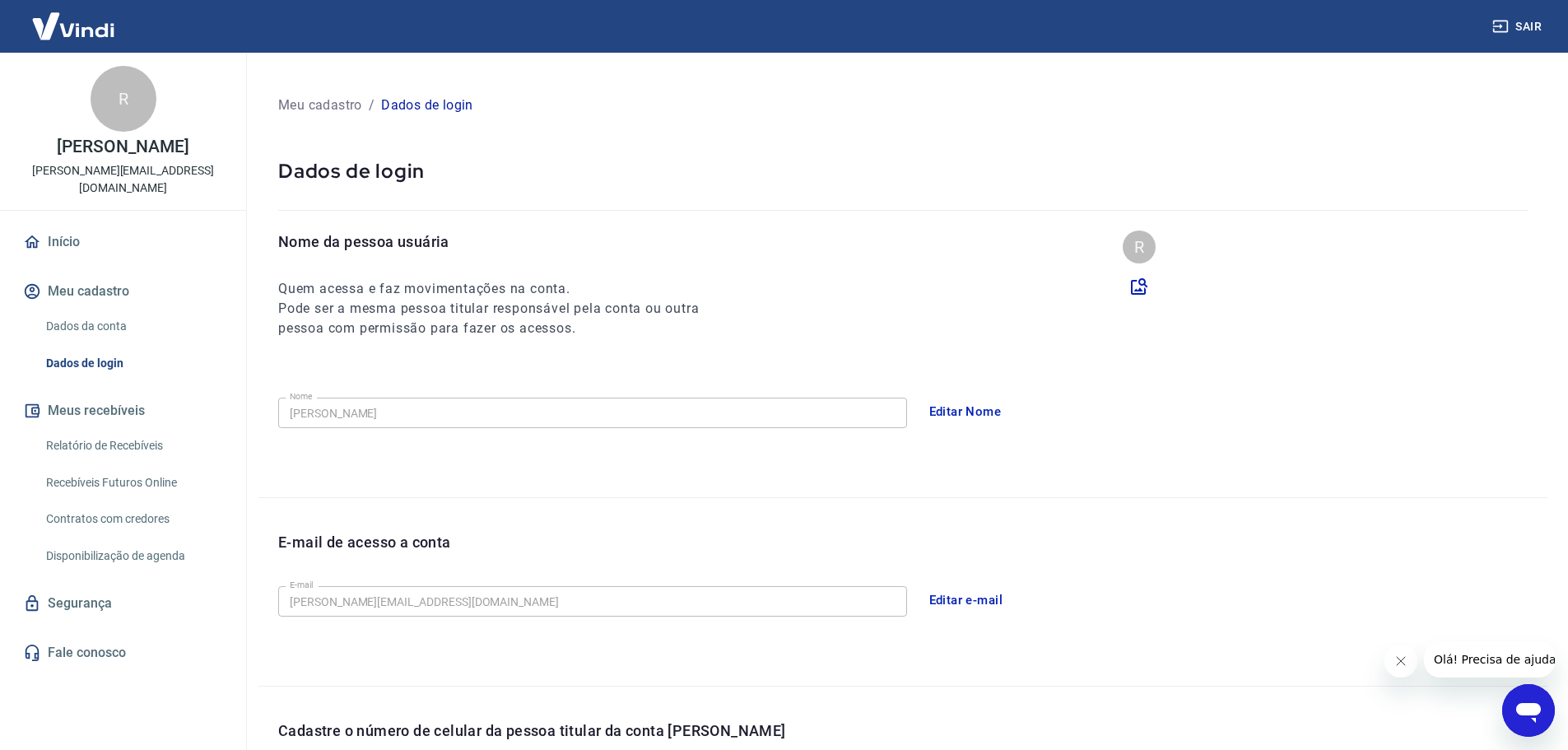
click at [127, 224] on link "Início" at bounding box center [123, 242] width 206 height 36
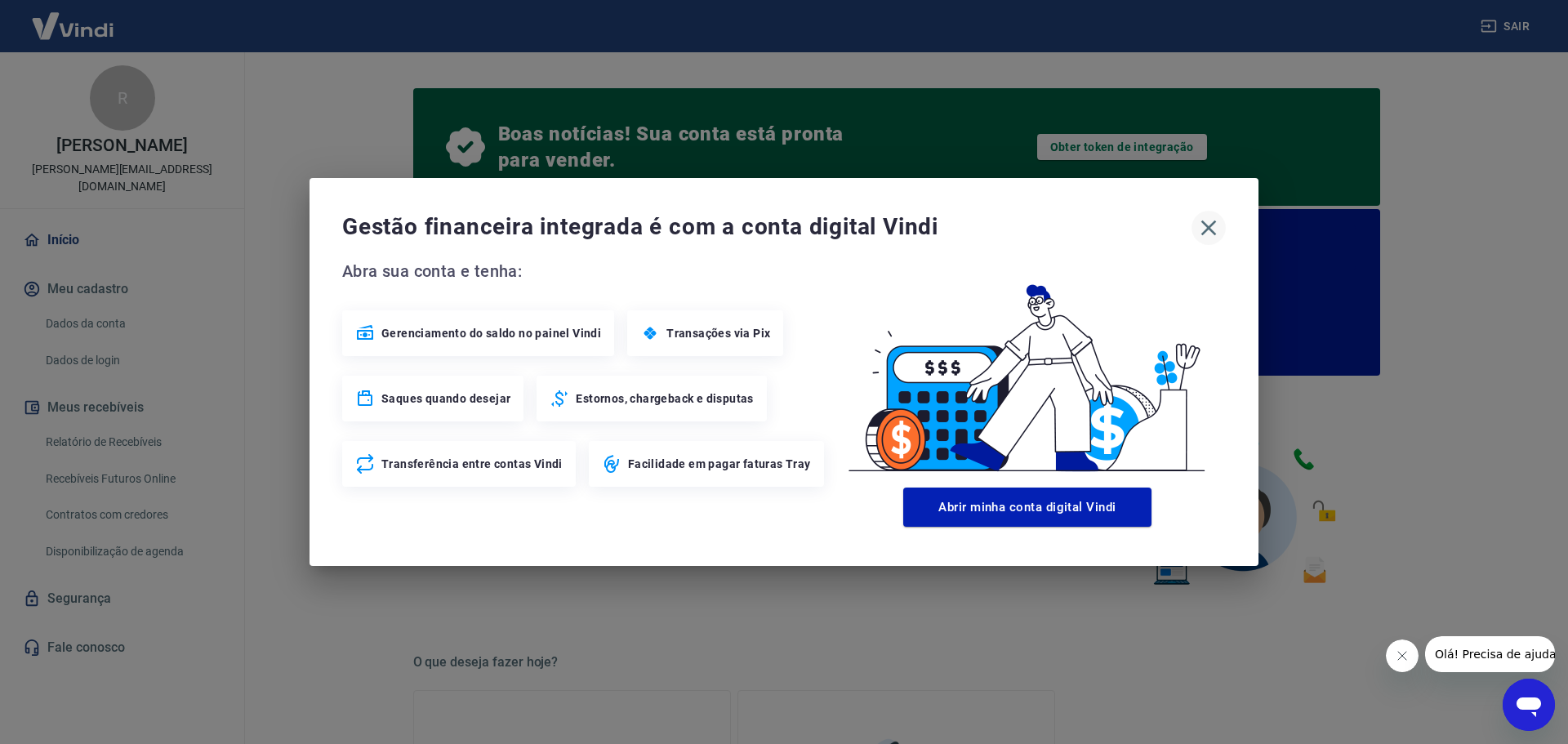
click at [1207, 225] on icon "button" at bounding box center [1210, 228] width 15 height 15
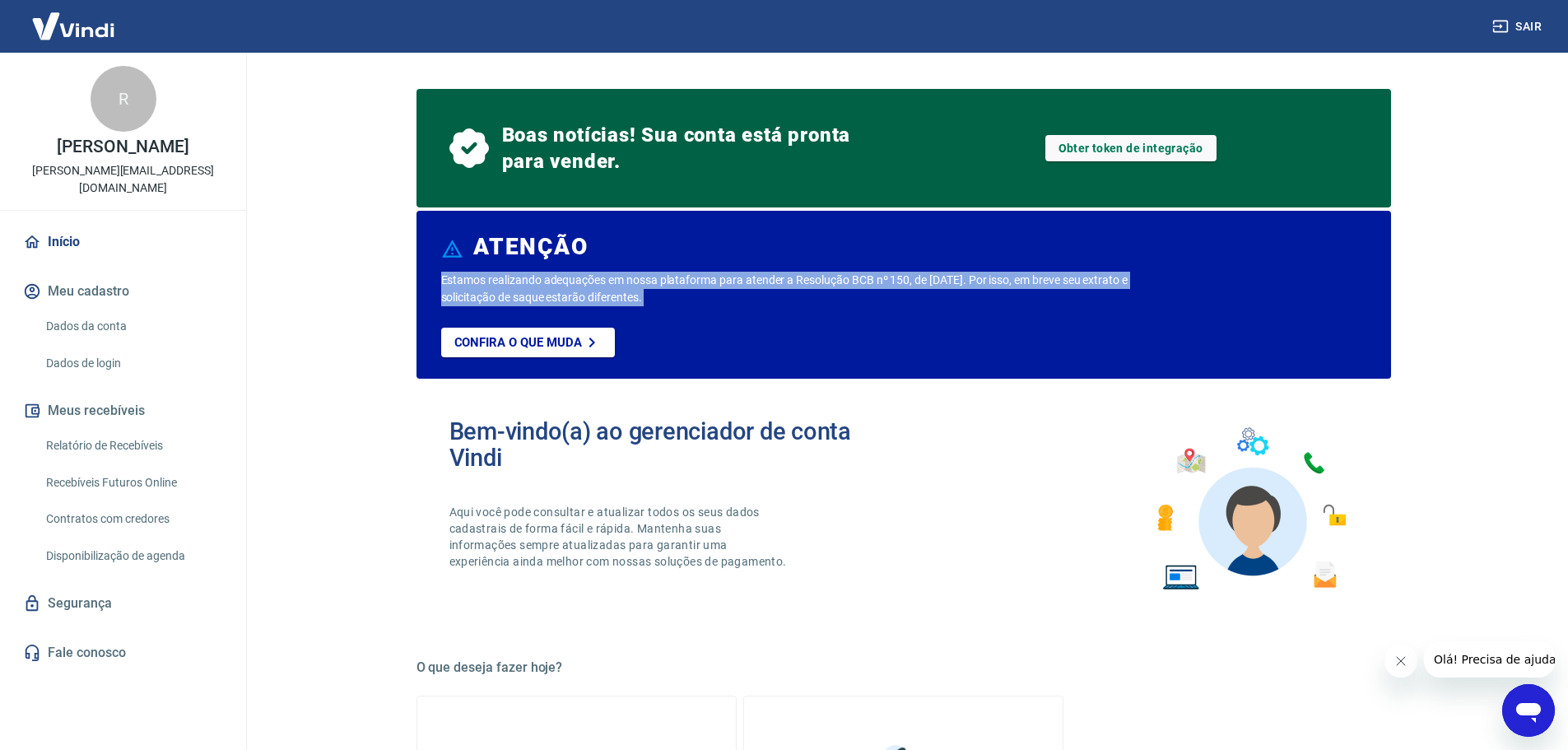
drag, startPoint x: 509, startPoint y: 288, endPoint x: 763, endPoint y: 308, distance: 254.8
click at [745, 309] on div "ATENÇÃO Estamos realizando adequações em nossa plataforma para atender a Resolu…" at bounding box center [904, 295] width 974 height 168
click at [841, 283] on p "Estamos realizando adequações em nossa plataforma para atender a Resolução BCB …" at bounding box center [811, 289] width 740 height 35
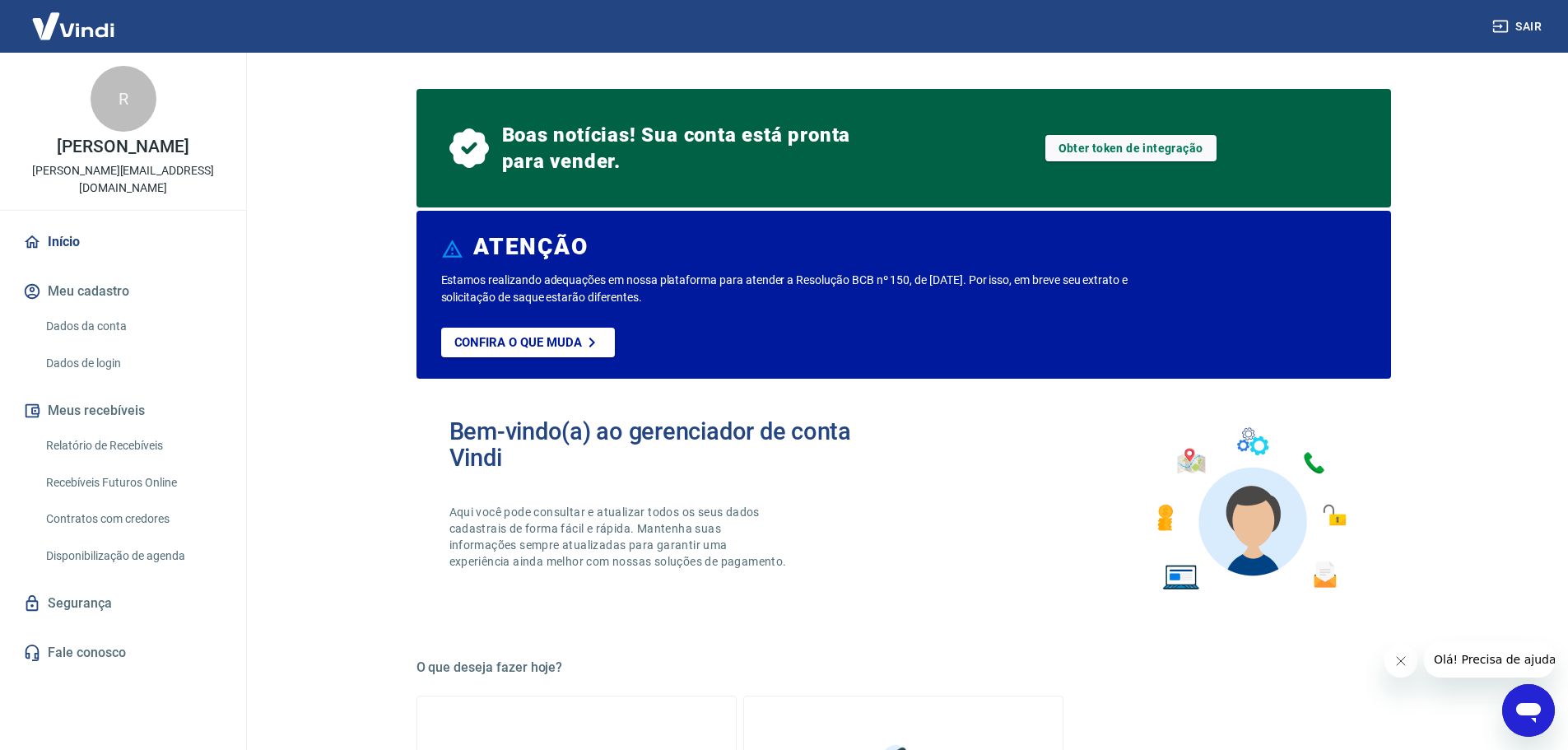
click at [892, 288] on p "Estamos realizando adequações em nossa plataforma para atender a Resolução BCB …" at bounding box center [811, 289] width 740 height 35
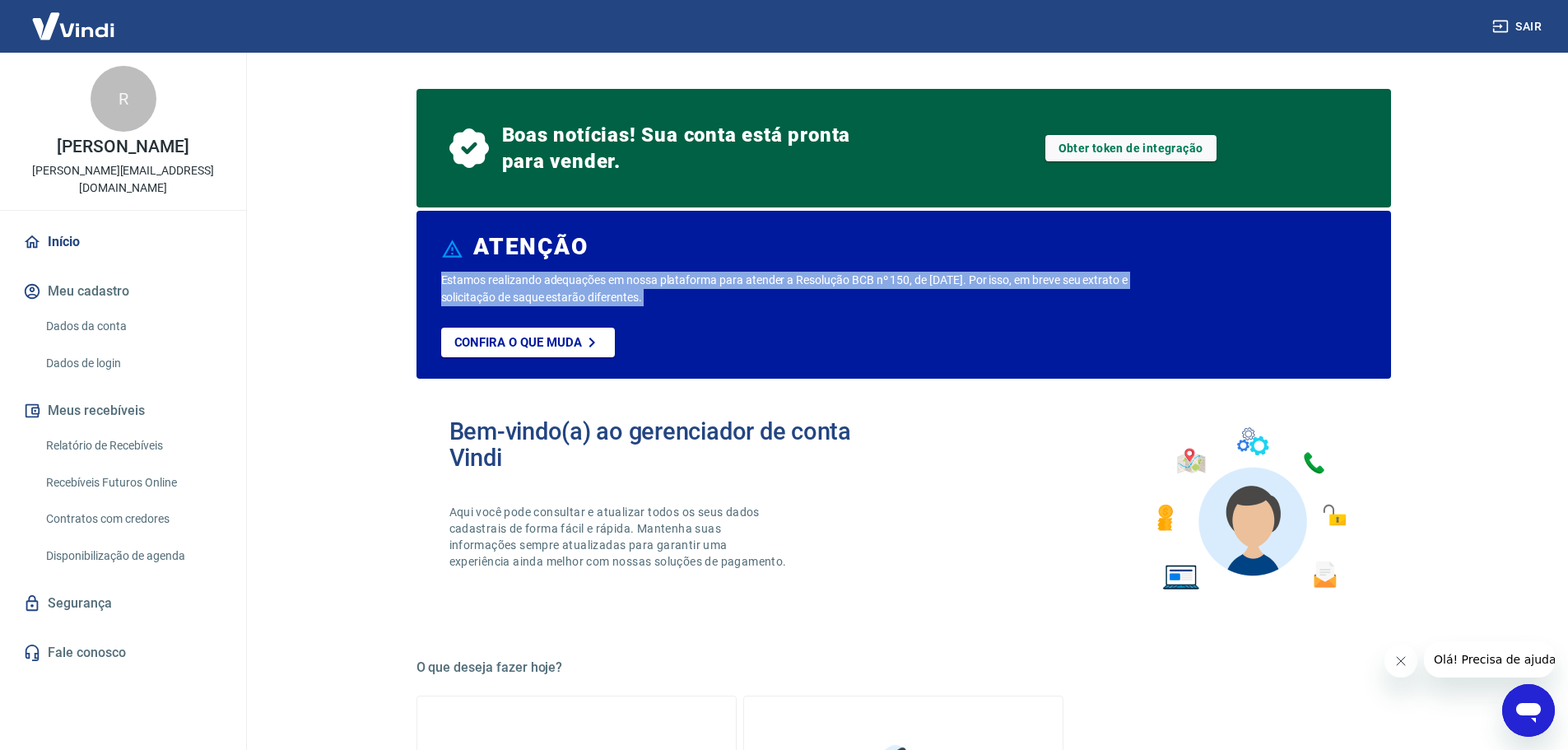
click at [892, 288] on p "Estamos realizando adequações em nossa plataforma para atender a Resolução BCB …" at bounding box center [811, 289] width 740 height 35
click at [955, 277] on p "Estamos realizando adequações em nossa plataforma para atender a Resolução BCB …" at bounding box center [811, 289] width 740 height 35
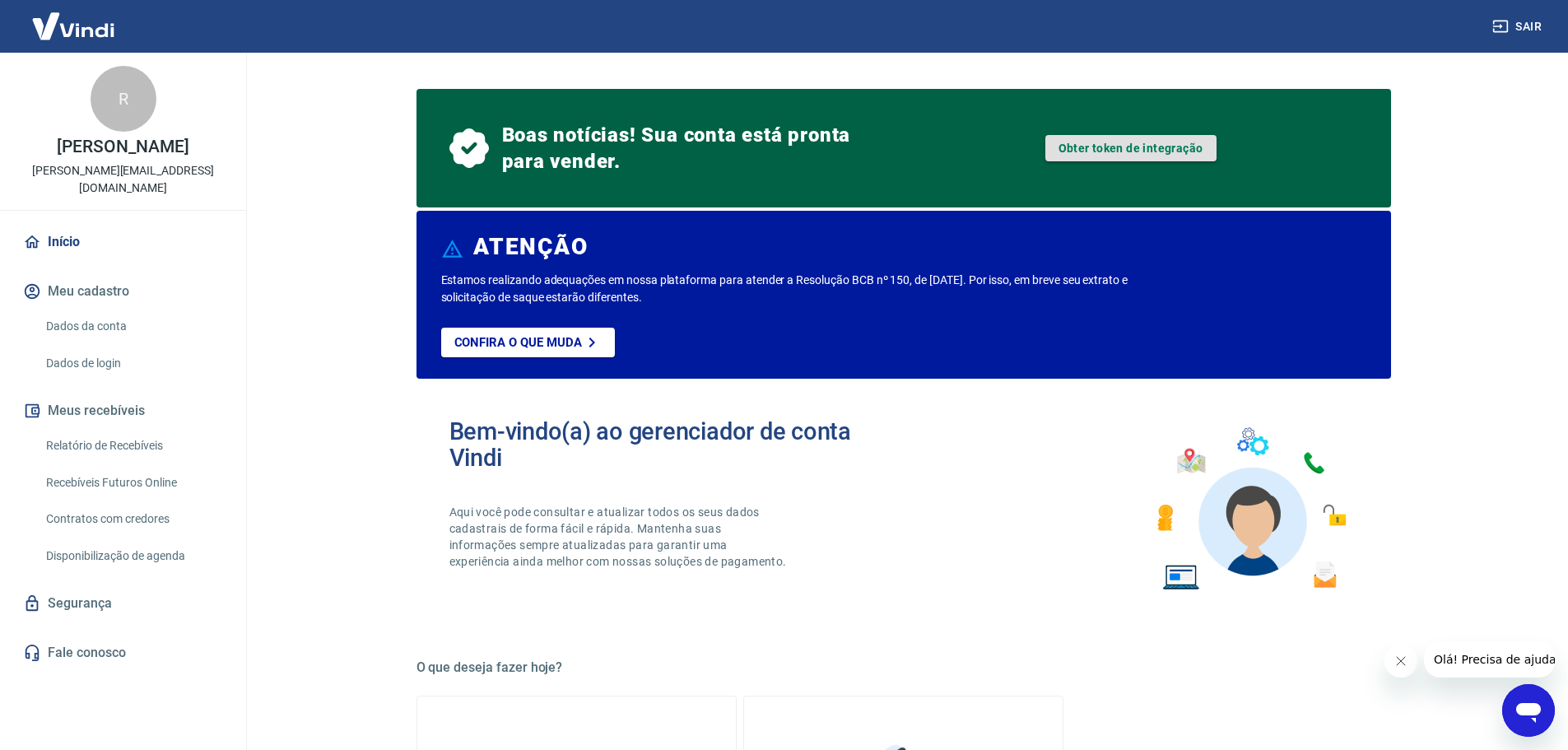
click at [1108, 152] on link "Obter token de integração" at bounding box center [1131, 148] width 171 height 26
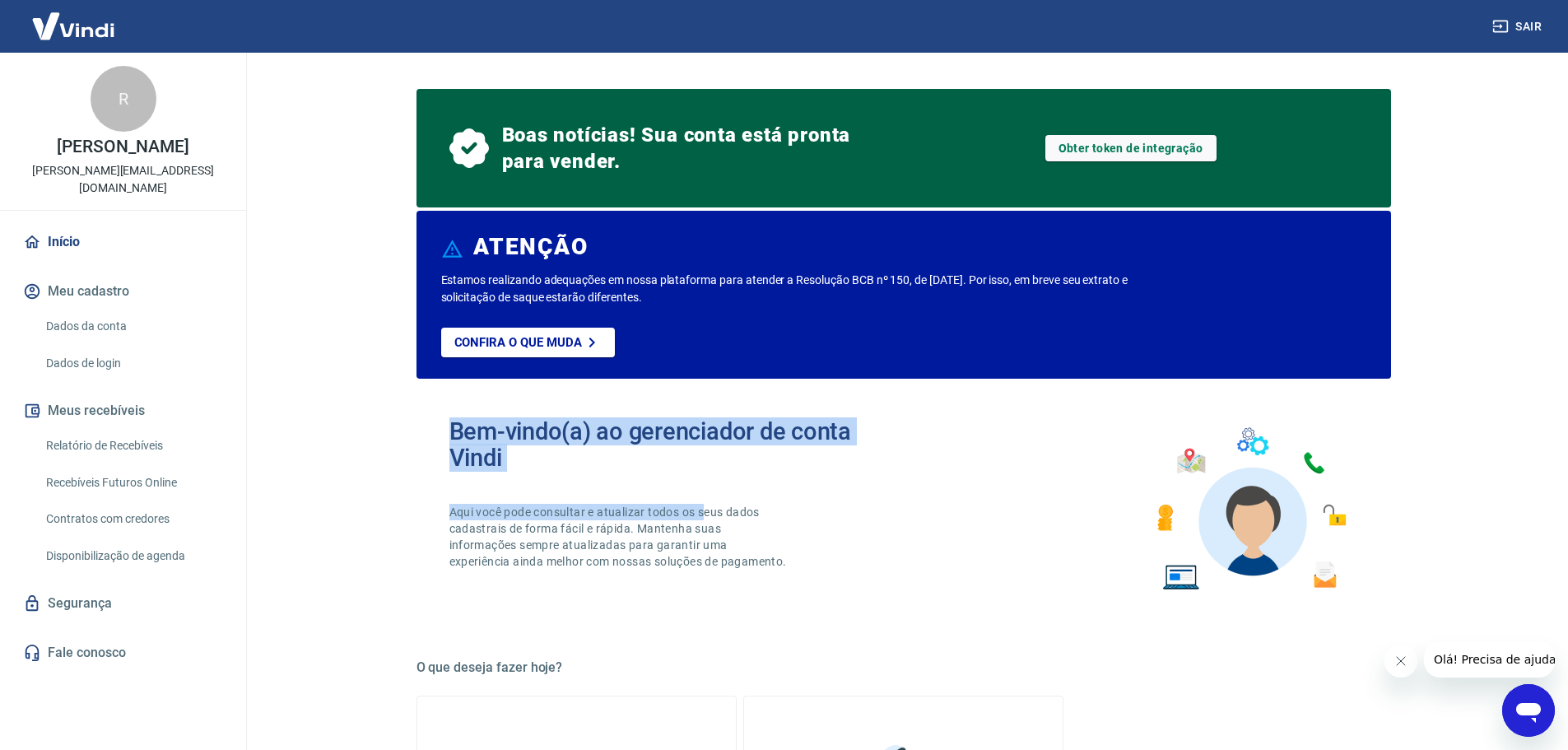
drag, startPoint x: 696, startPoint y: 475, endPoint x: 695, endPoint y: 464, distance: 11.0
click at [723, 470] on h2 "Bem-vindo(a) ao gerenciador de conta Vindi" at bounding box center [676, 444] width 454 height 53
click at [694, 455] on h2 "Bem-vindo(a) ao gerenciador de conta Vindi" at bounding box center [676, 444] width 454 height 53
